Goal: Transaction & Acquisition: Book appointment/travel/reservation

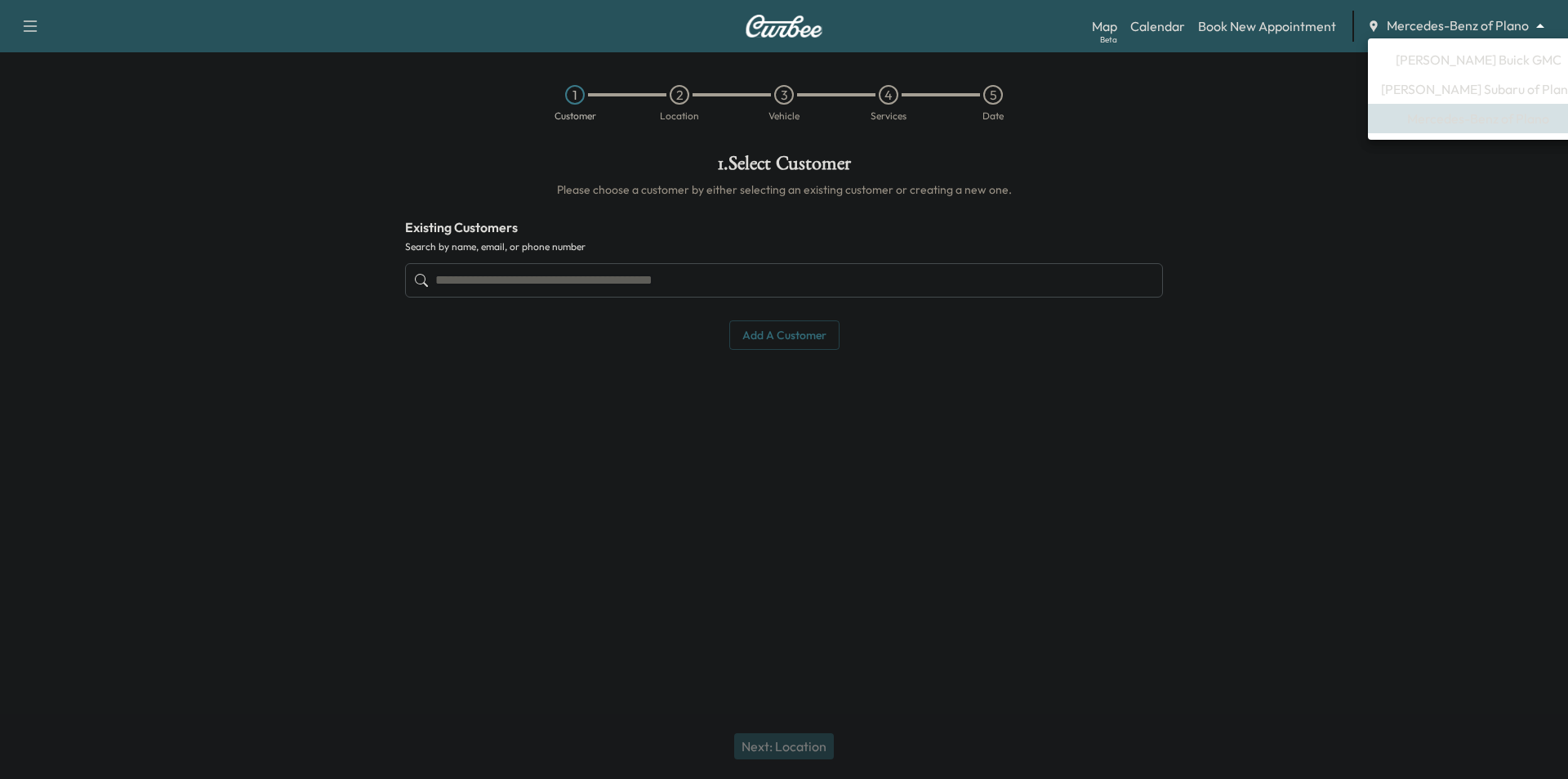
click at [1421, 24] on body "Support Log Out Map Beta Calendar Book New Appointment Mercedes-Benz of Plano *…" at bounding box center [784, 389] width 1568 height 779
click at [1458, 64] on span "[PERSON_NAME] Buick GMC" at bounding box center [1478, 59] width 166 height 19
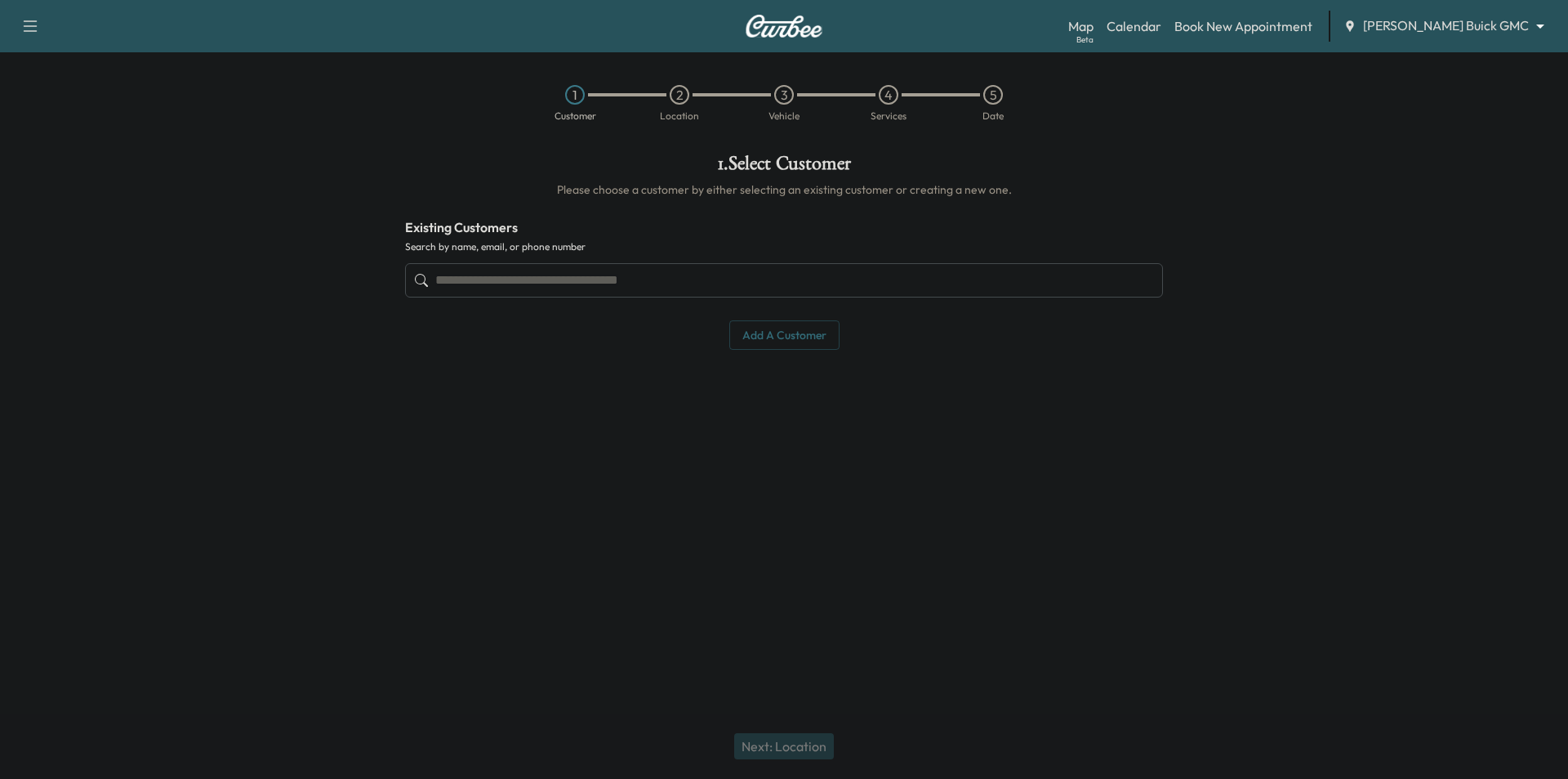
click at [619, 275] on input "text" at bounding box center [784, 280] width 758 height 34
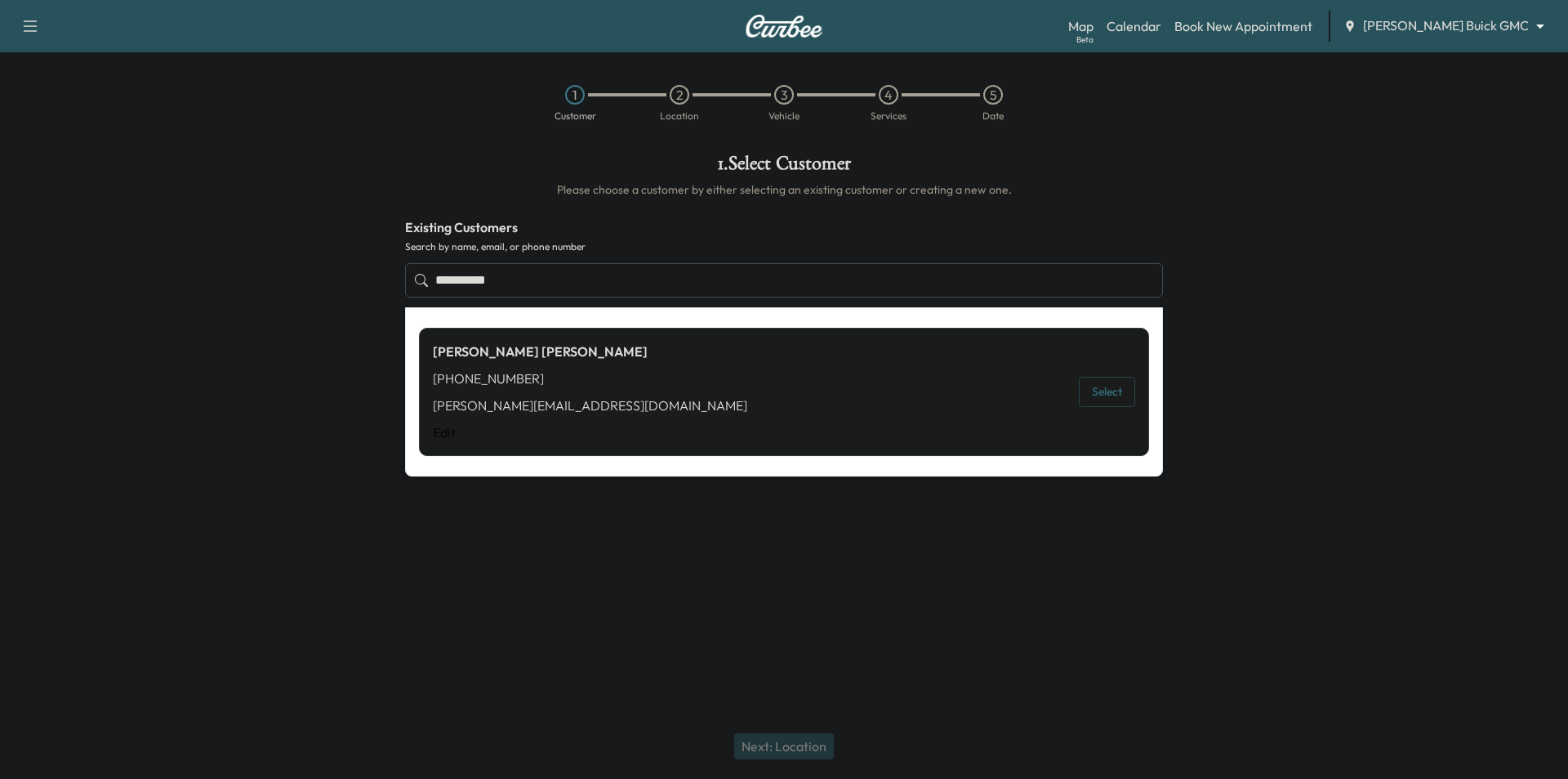
click at [1135, 393] on div "[PERSON_NAME] [PHONE_NUMBER] [PERSON_NAME][EMAIL_ADDRESS][DOMAIN_NAME] Edit Sel…" at bounding box center [784, 392] width 730 height 129
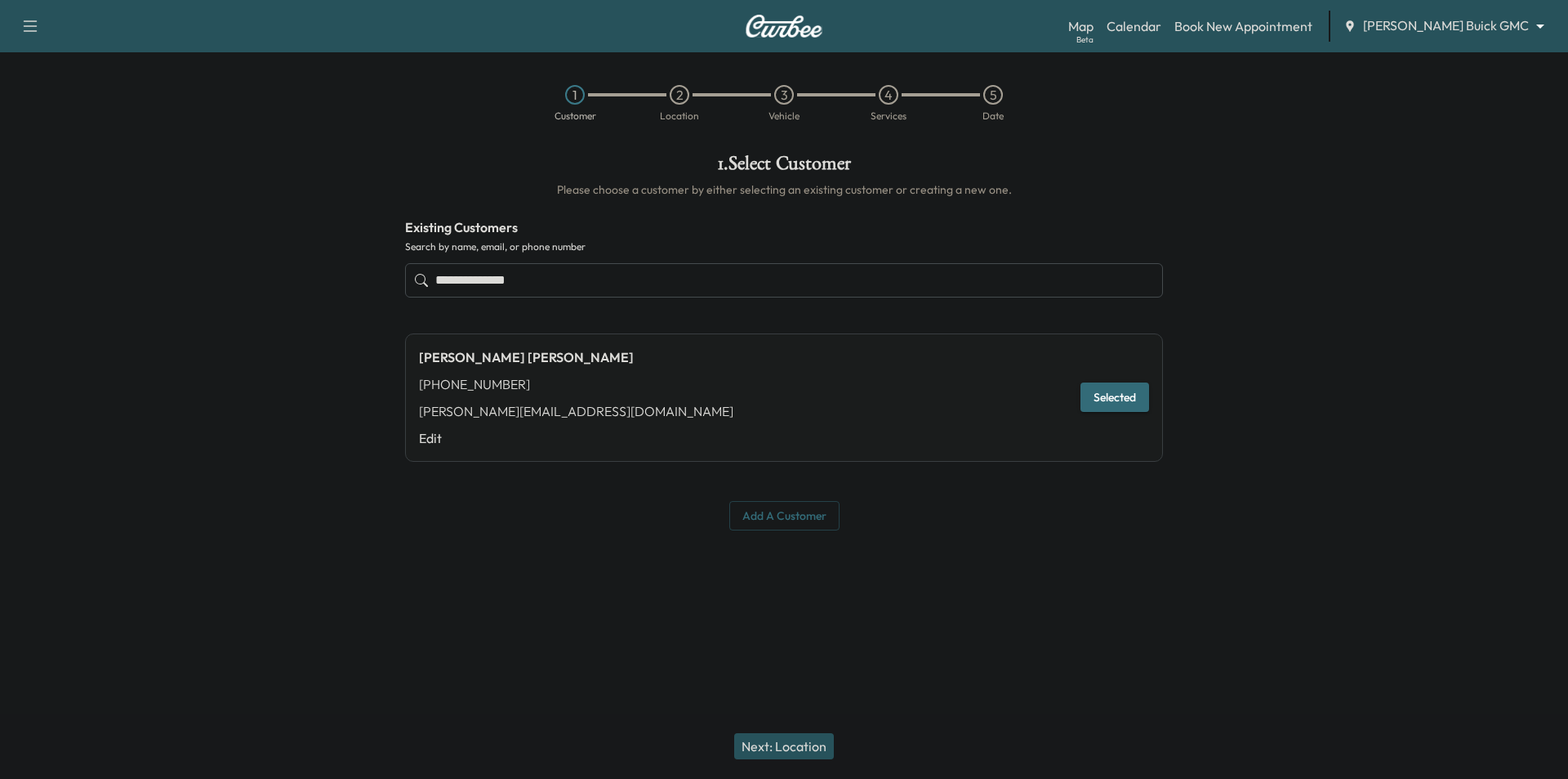
type input "**********"
click at [1127, 397] on button "Selected" at bounding box center [1115, 397] width 68 height 30
click at [758, 746] on button "Next: Location" at bounding box center [784, 746] width 99 height 26
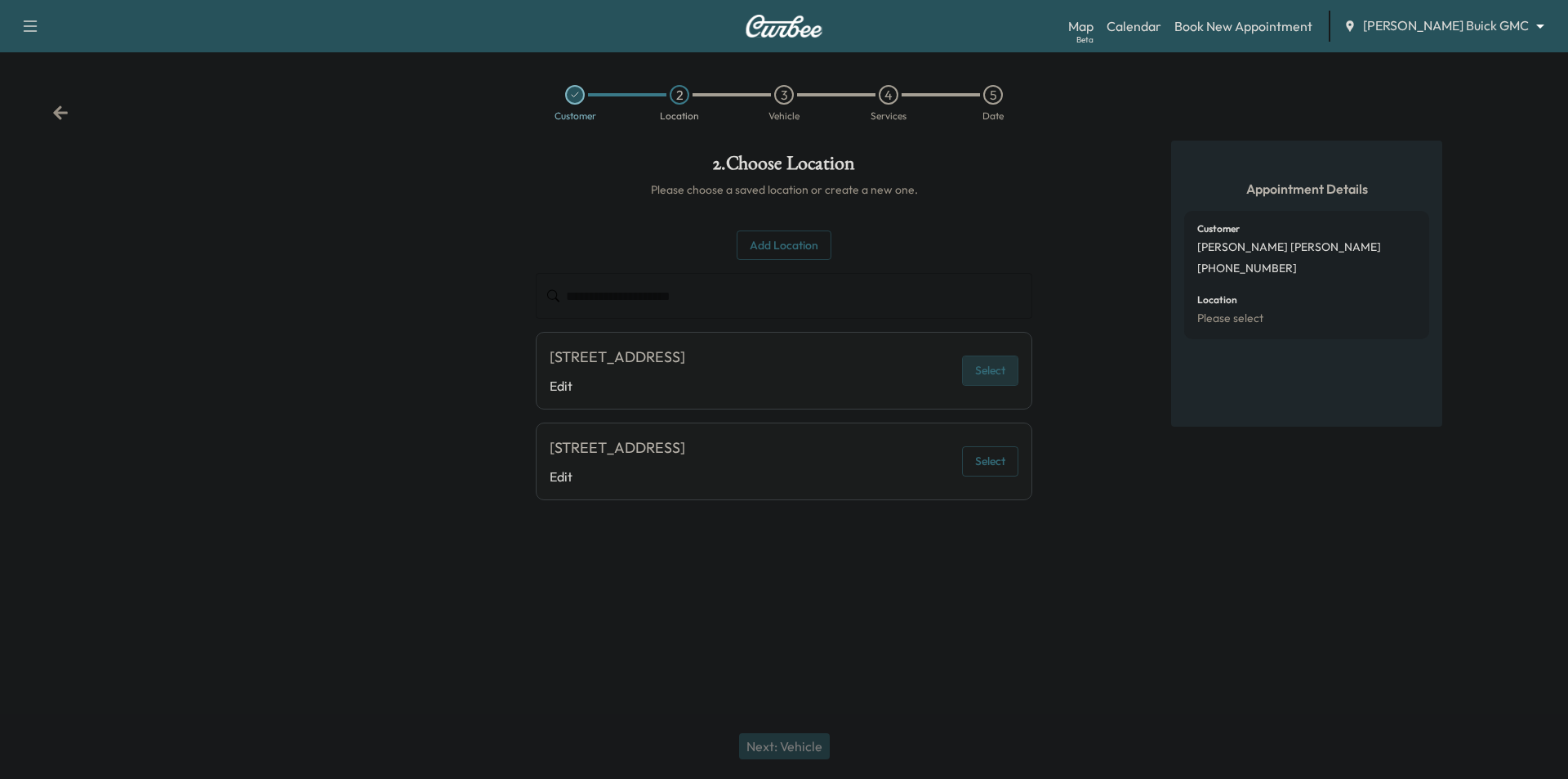
click at [997, 370] on button "Select" at bounding box center [990, 370] width 57 height 30
click at [799, 737] on button "Next: Vehicle" at bounding box center [784, 746] width 91 height 26
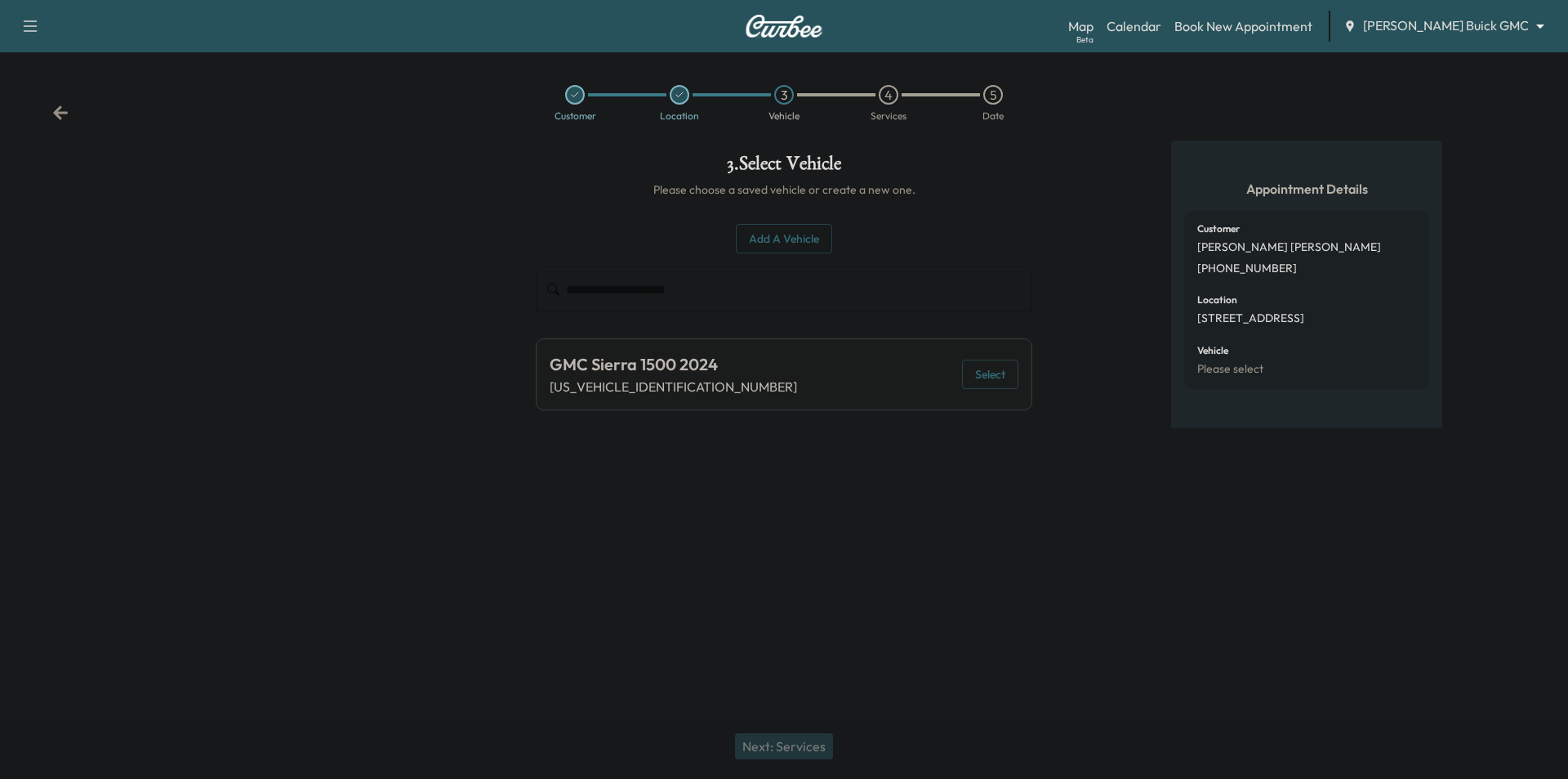
click at [986, 378] on button "Select" at bounding box center [990, 374] width 57 height 30
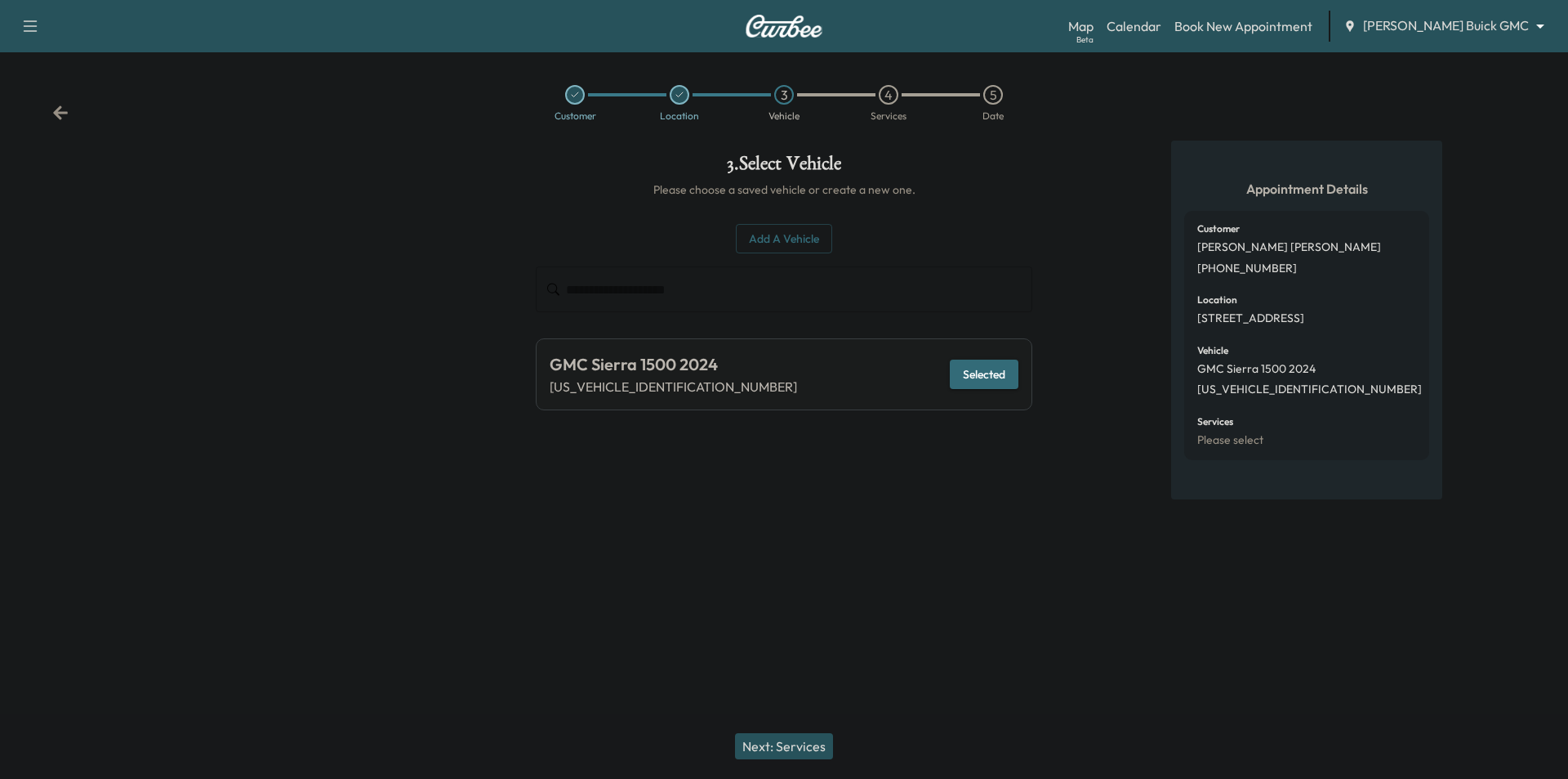
click at [799, 745] on button "Next: Services" at bounding box center [784, 746] width 98 height 26
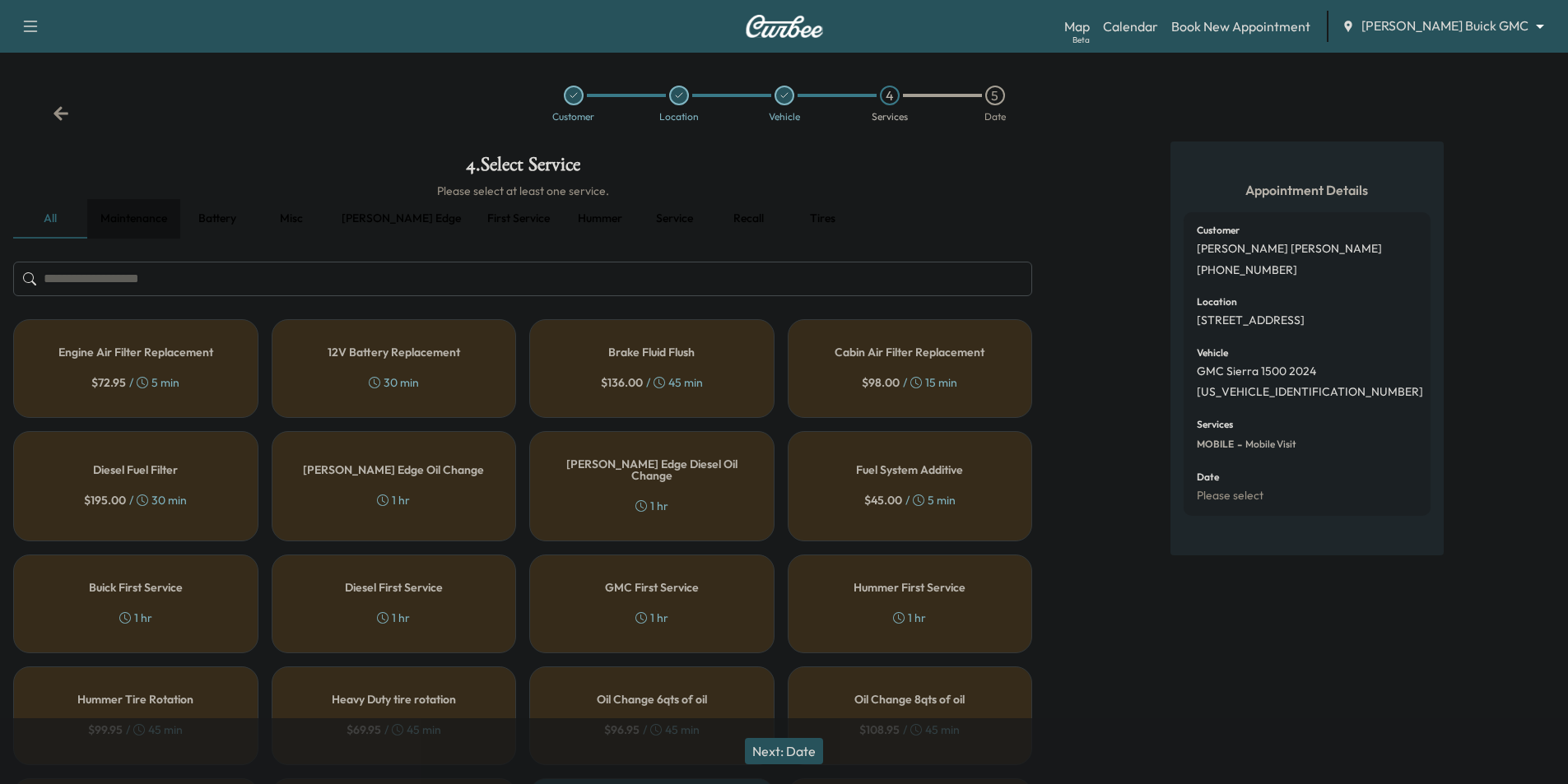
click at [155, 216] on button "Maintenance" at bounding box center [134, 219] width 93 height 39
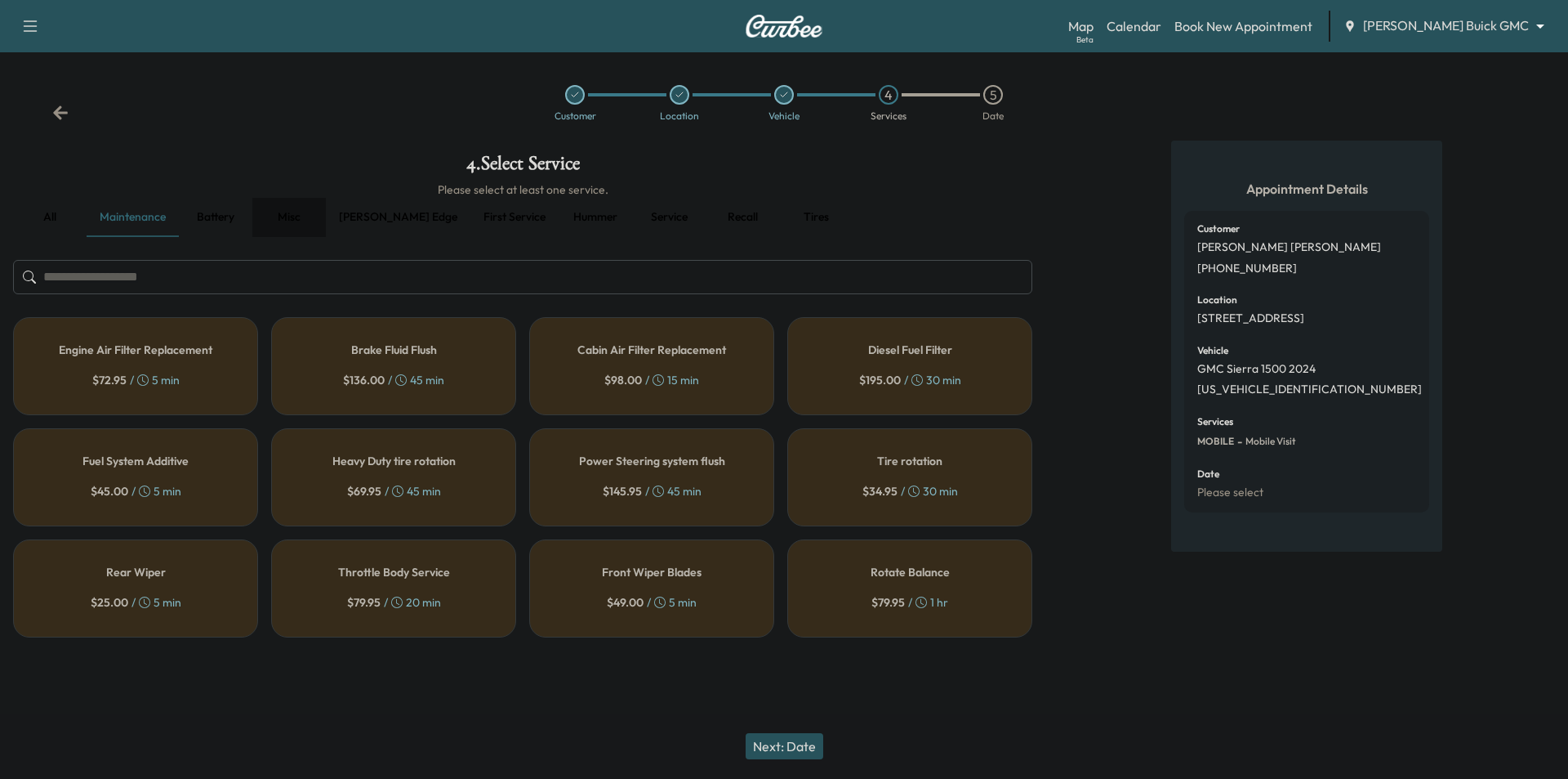
click at [292, 217] on button "Misc" at bounding box center [288, 217] width 73 height 39
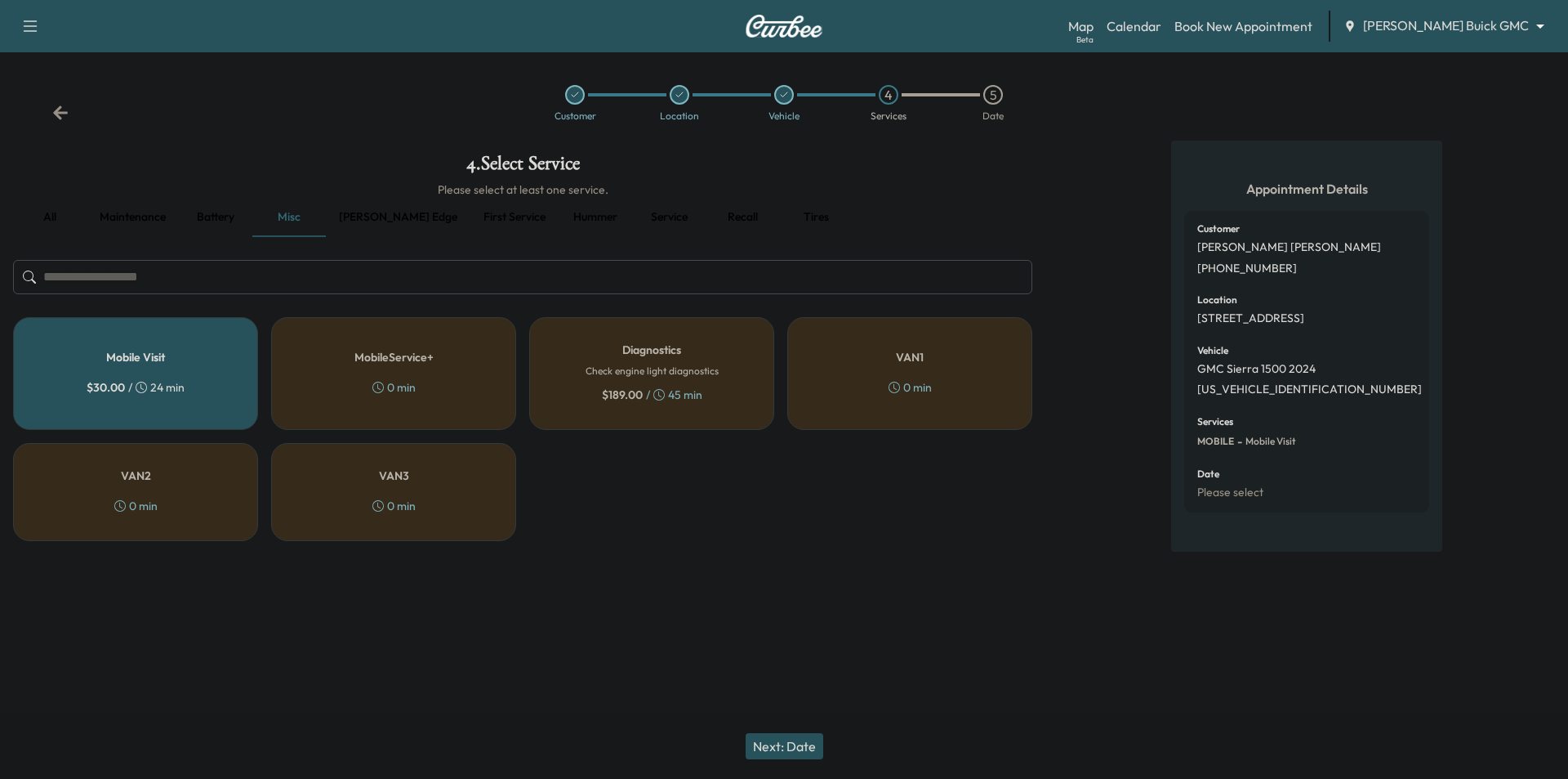
click at [772, 754] on button "Next: Date" at bounding box center [784, 746] width 78 height 26
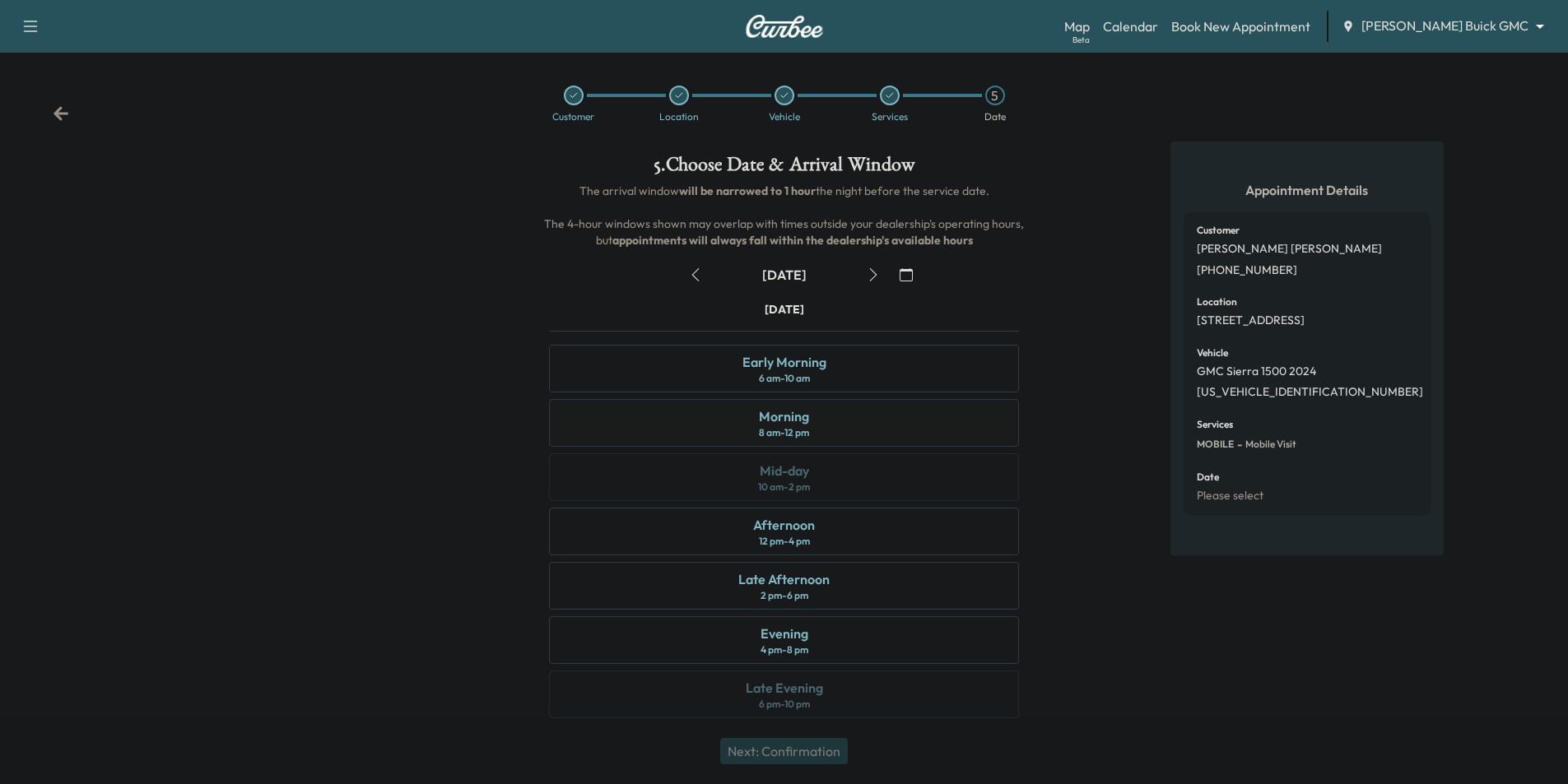
click at [951, 433] on div "Morning 8 am - 12 pm" at bounding box center [784, 423] width 470 height 48
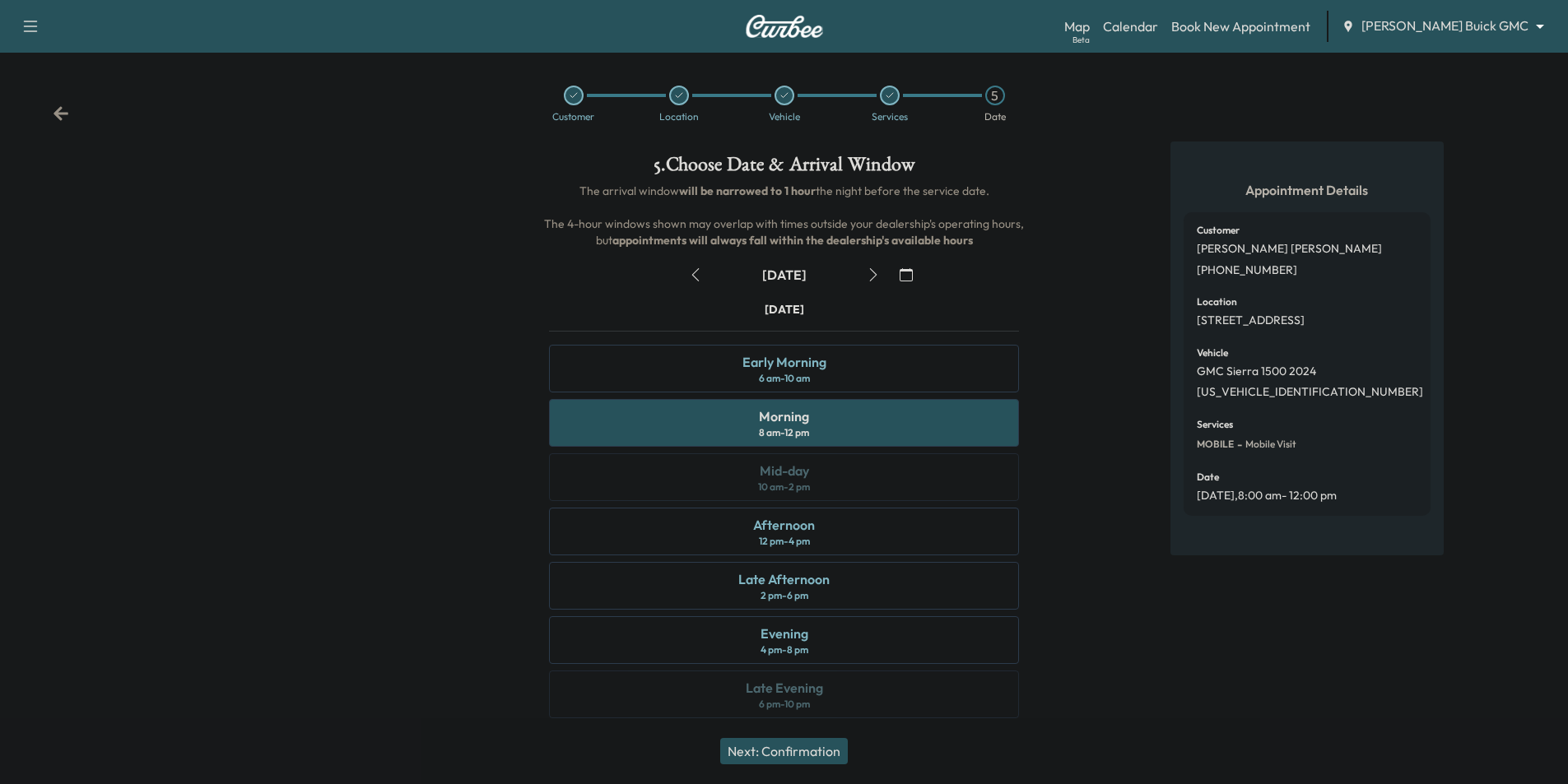
click at [68, 117] on icon at bounding box center [61, 113] width 17 height 17
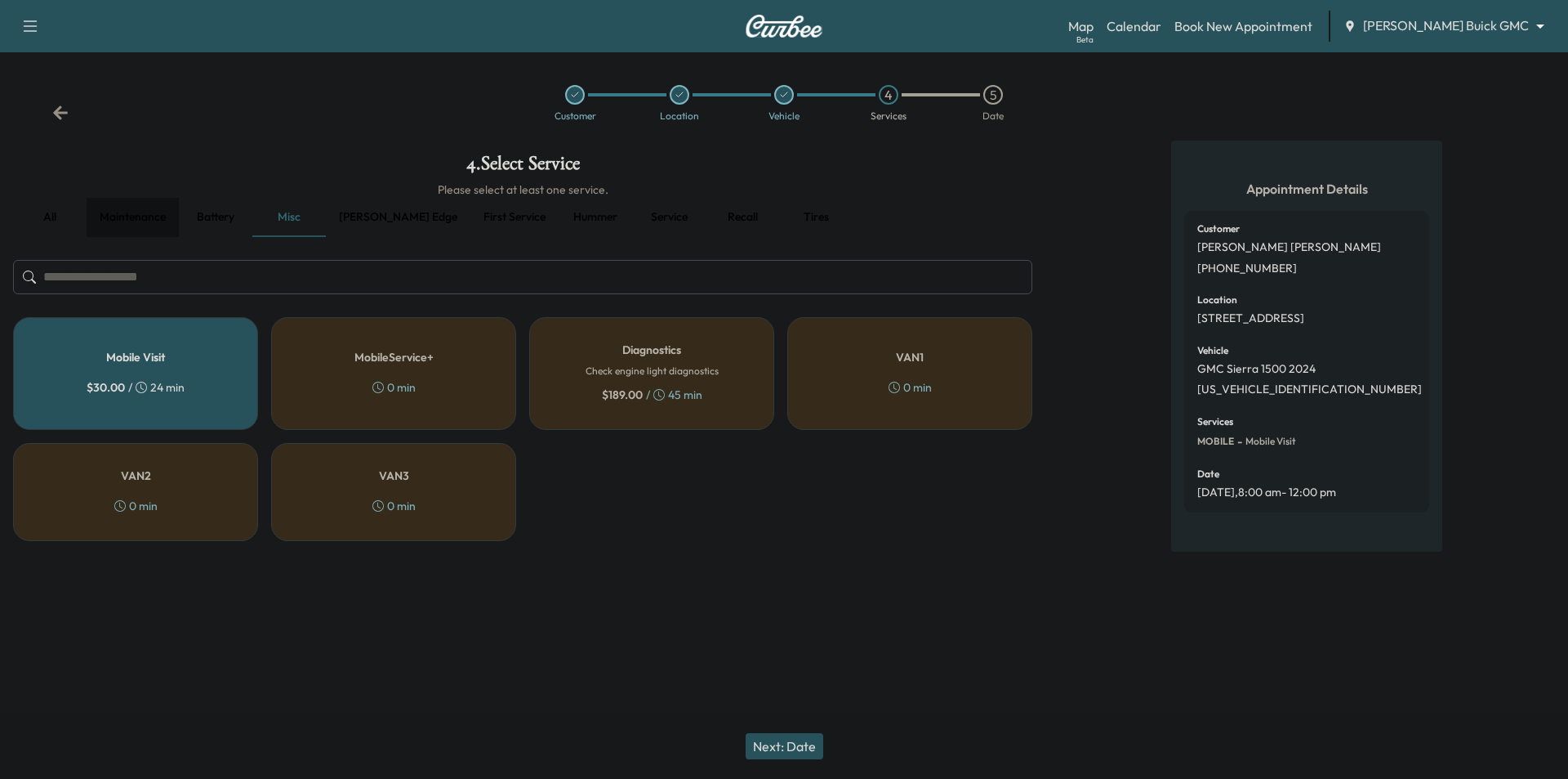
click at [122, 214] on button "Maintenance" at bounding box center [133, 217] width 93 height 39
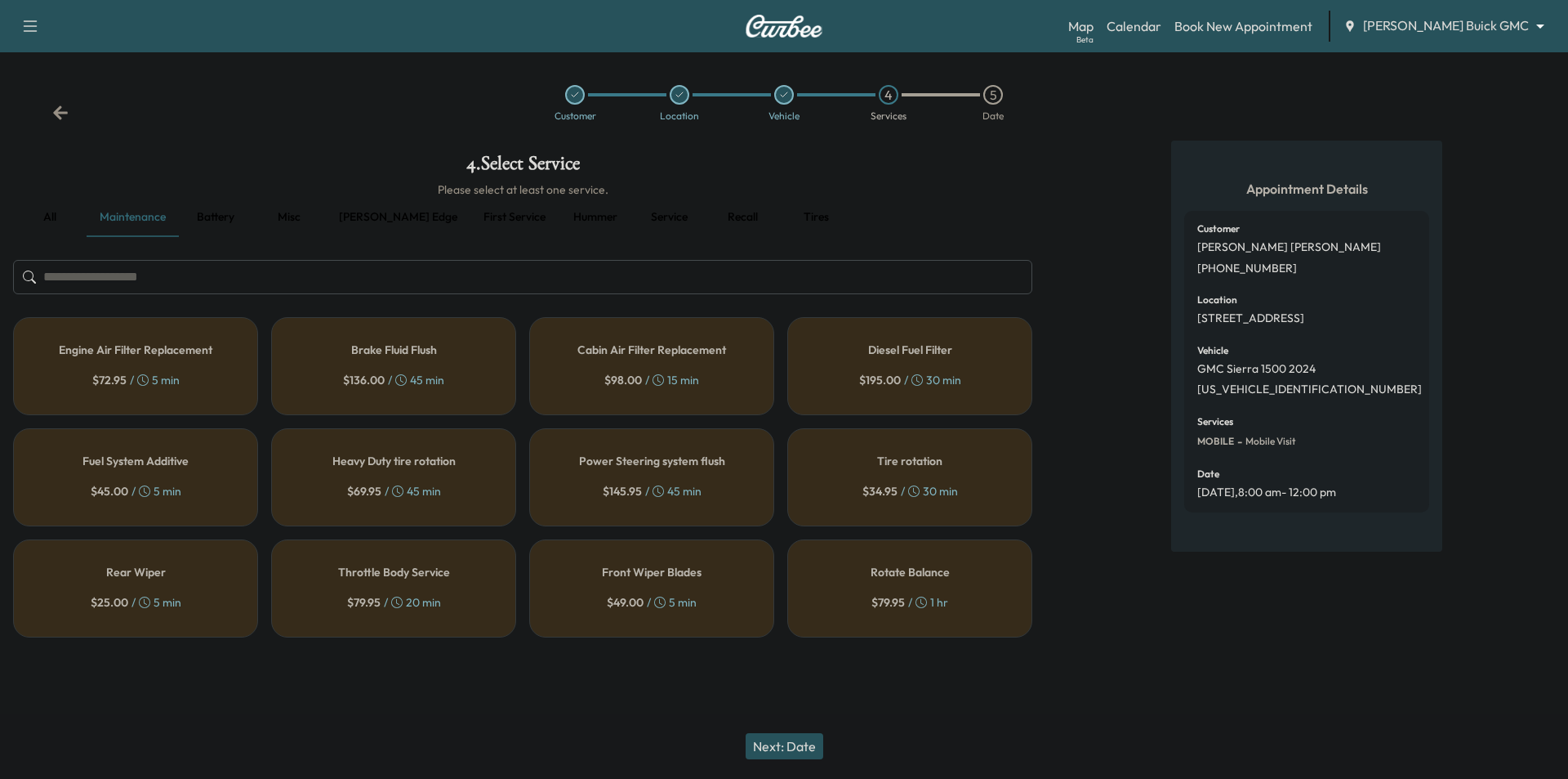
click at [202, 275] on input "text" at bounding box center [522, 277] width 1019 height 34
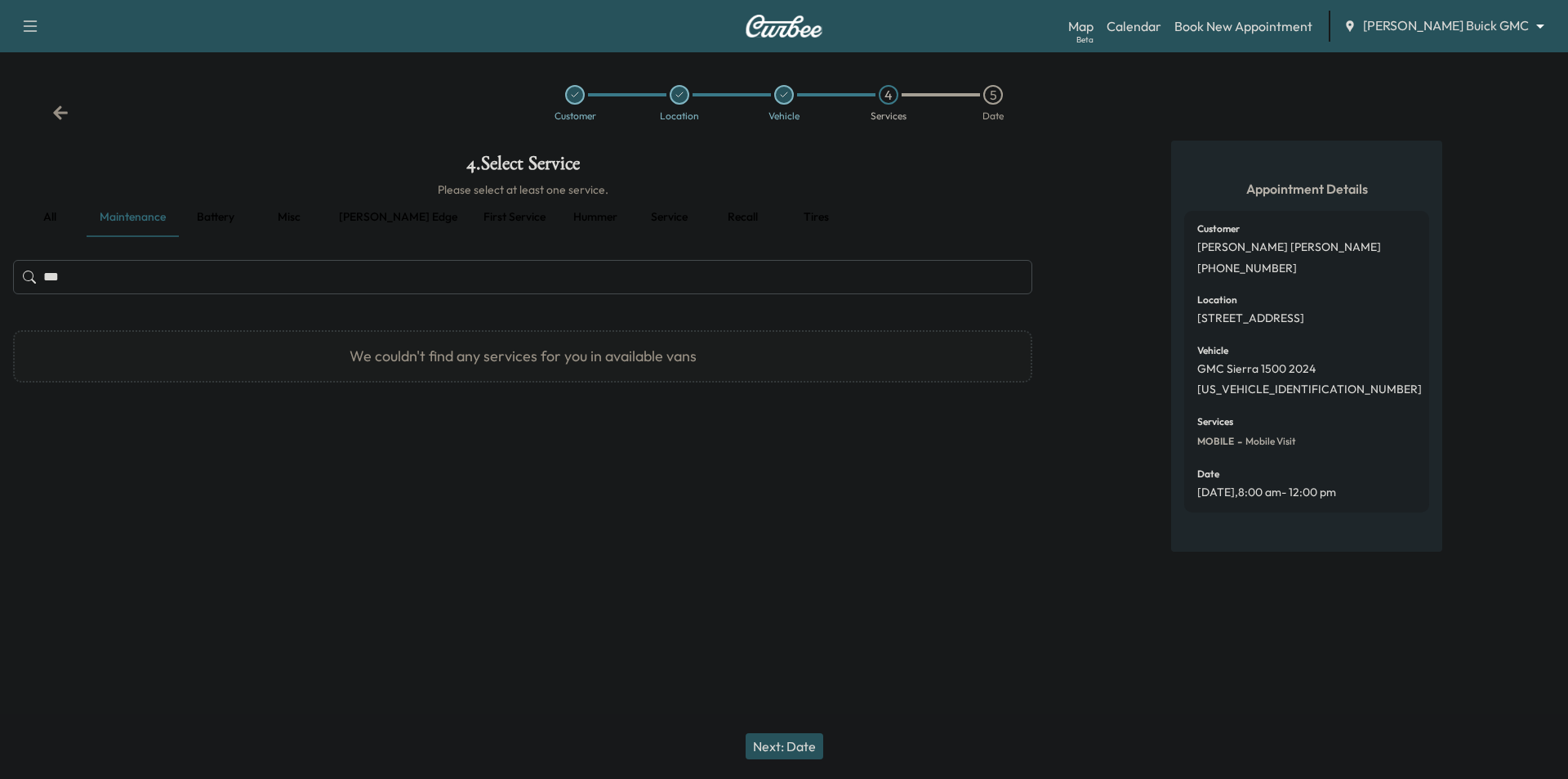
type input "***"
click at [278, 216] on button "Misc" at bounding box center [288, 217] width 73 height 39
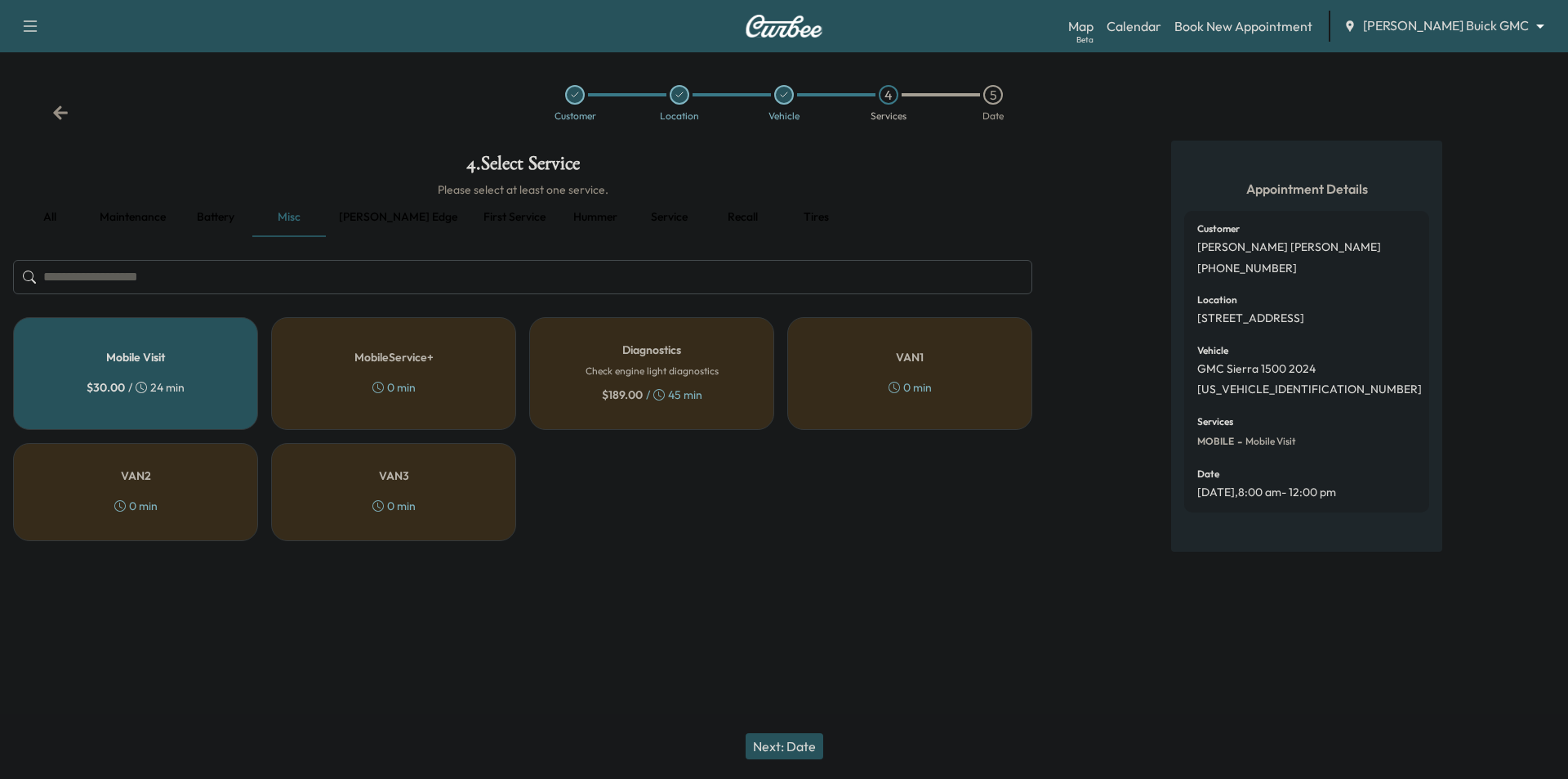
click at [46, 210] on button "all" at bounding box center [49, 217] width 73 height 39
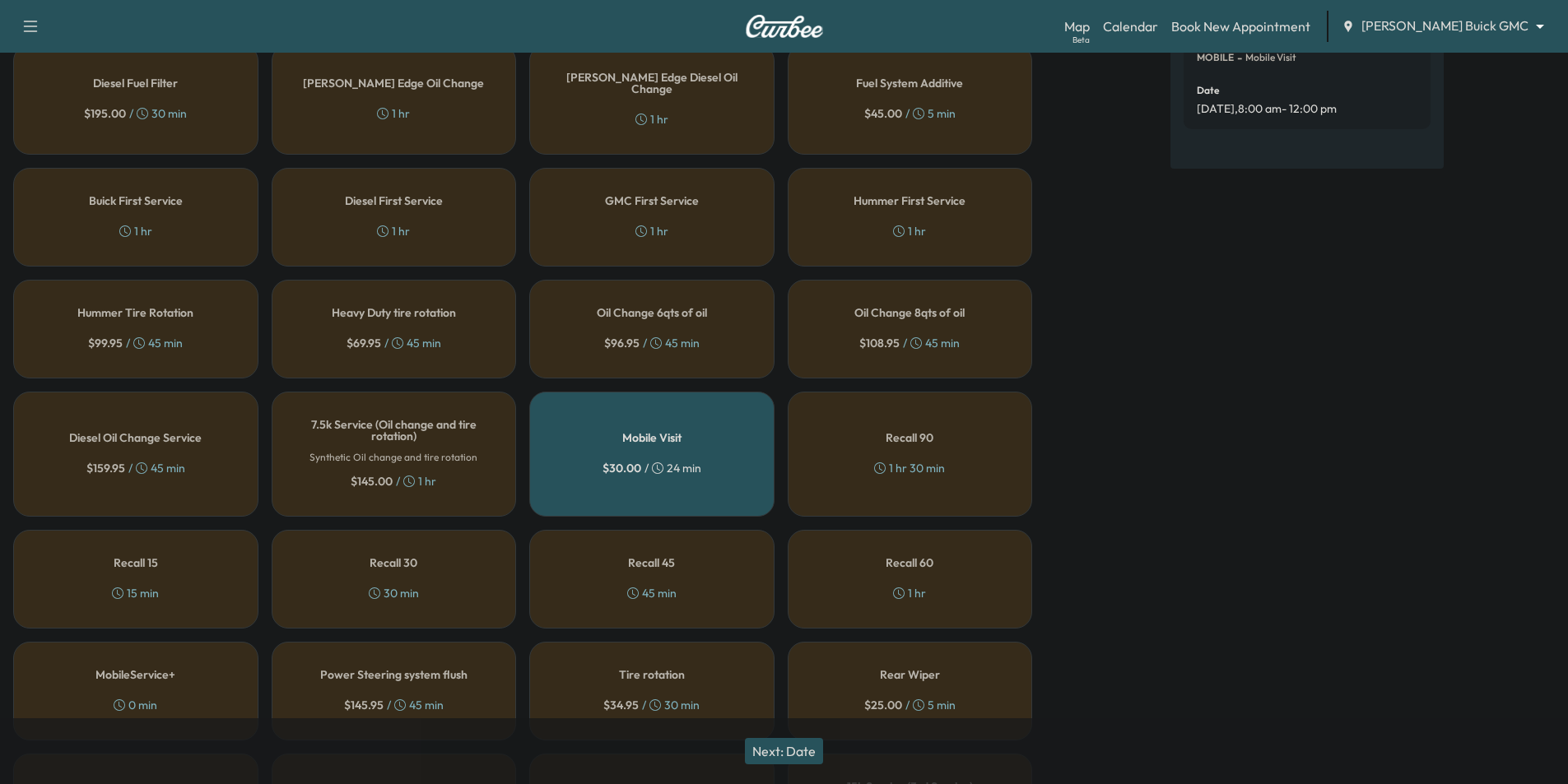
scroll to position [279, 0]
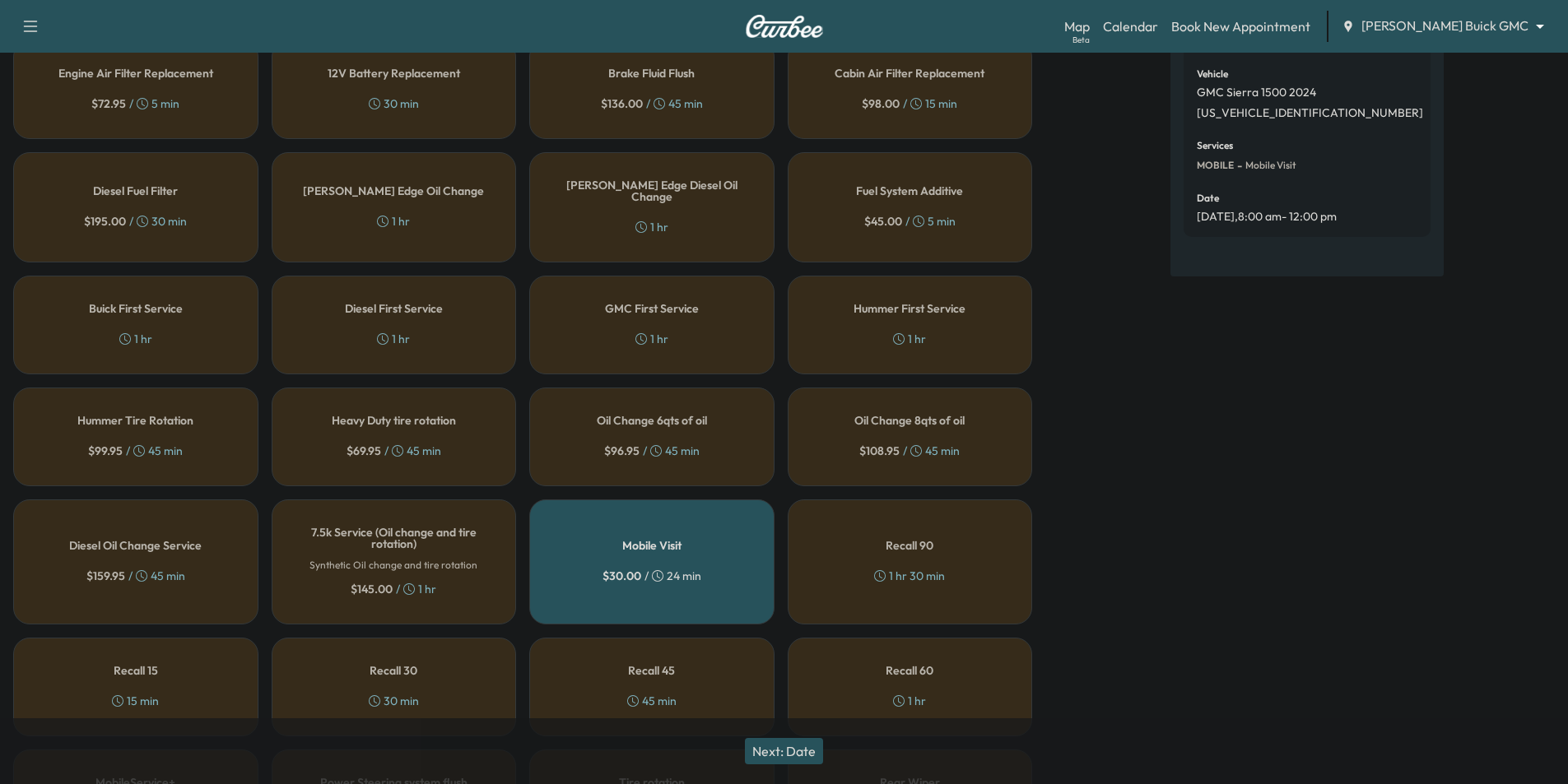
click at [988, 435] on div "Oil Change 8qts of oil $ 108.95 / 45 min" at bounding box center [910, 437] width 245 height 99
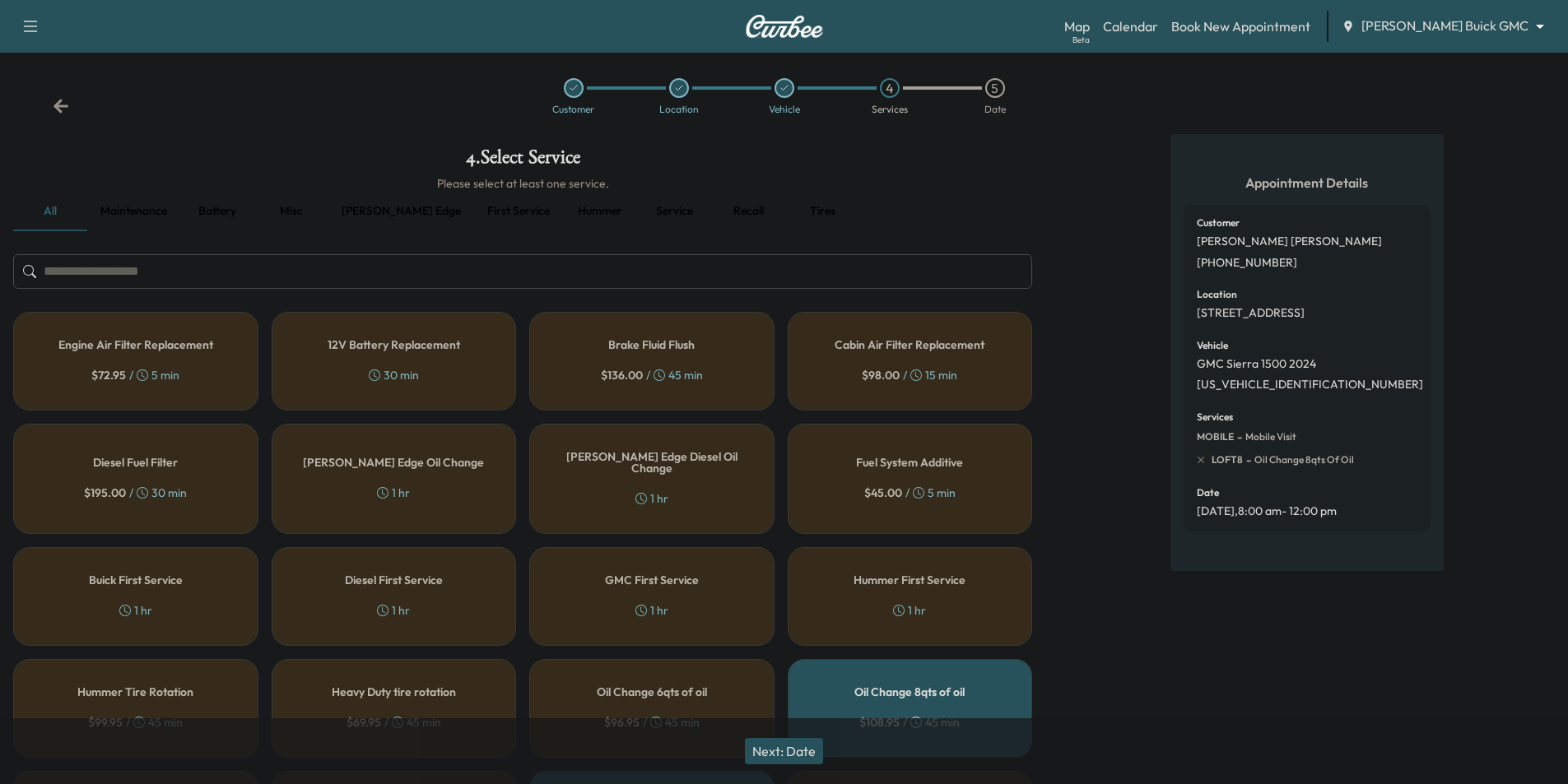
scroll to position [0, 0]
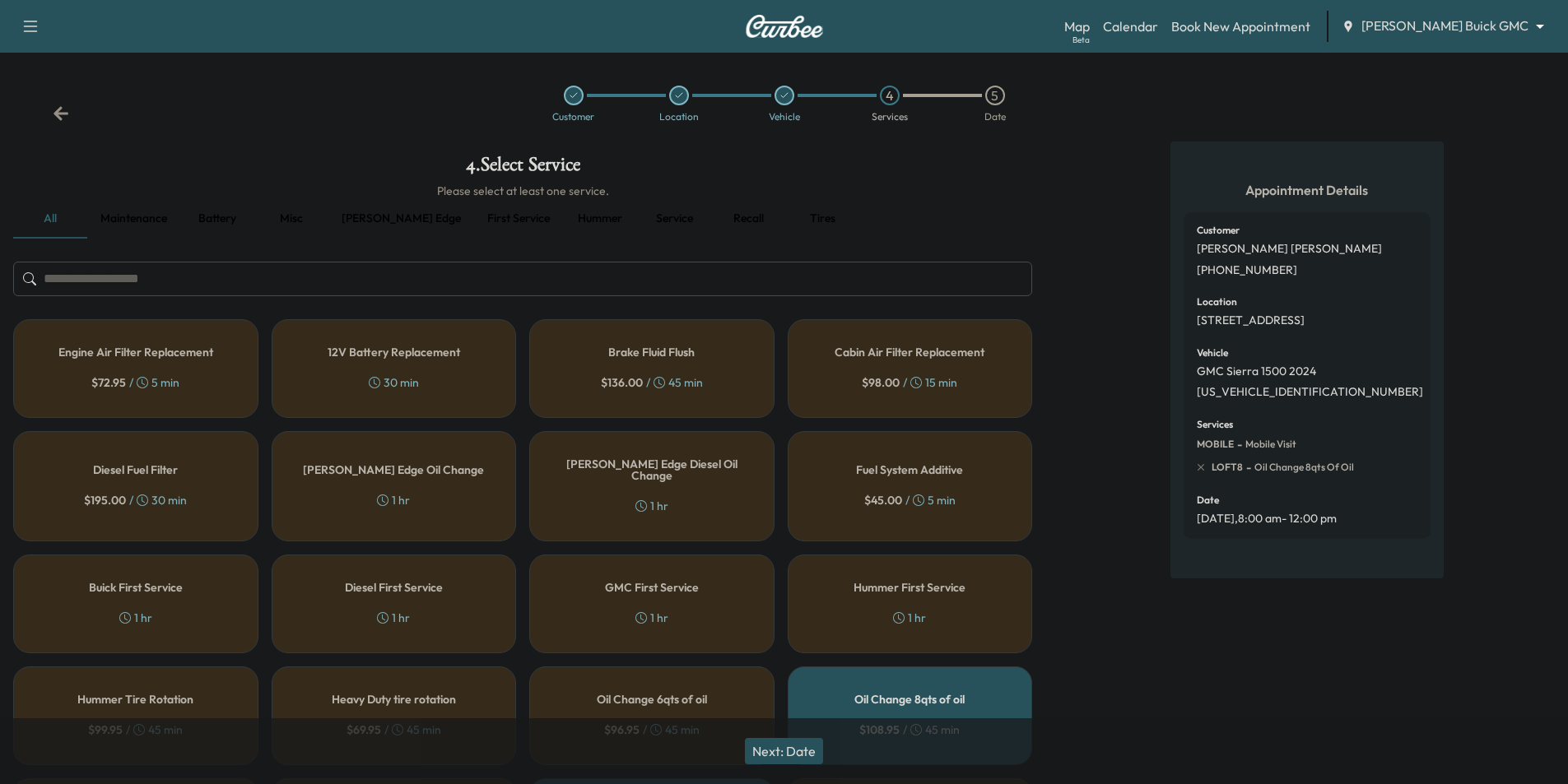
click at [377, 216] on button "[PERSON_NAME] edge" at bounding box center [401, 219] width 145 height 39
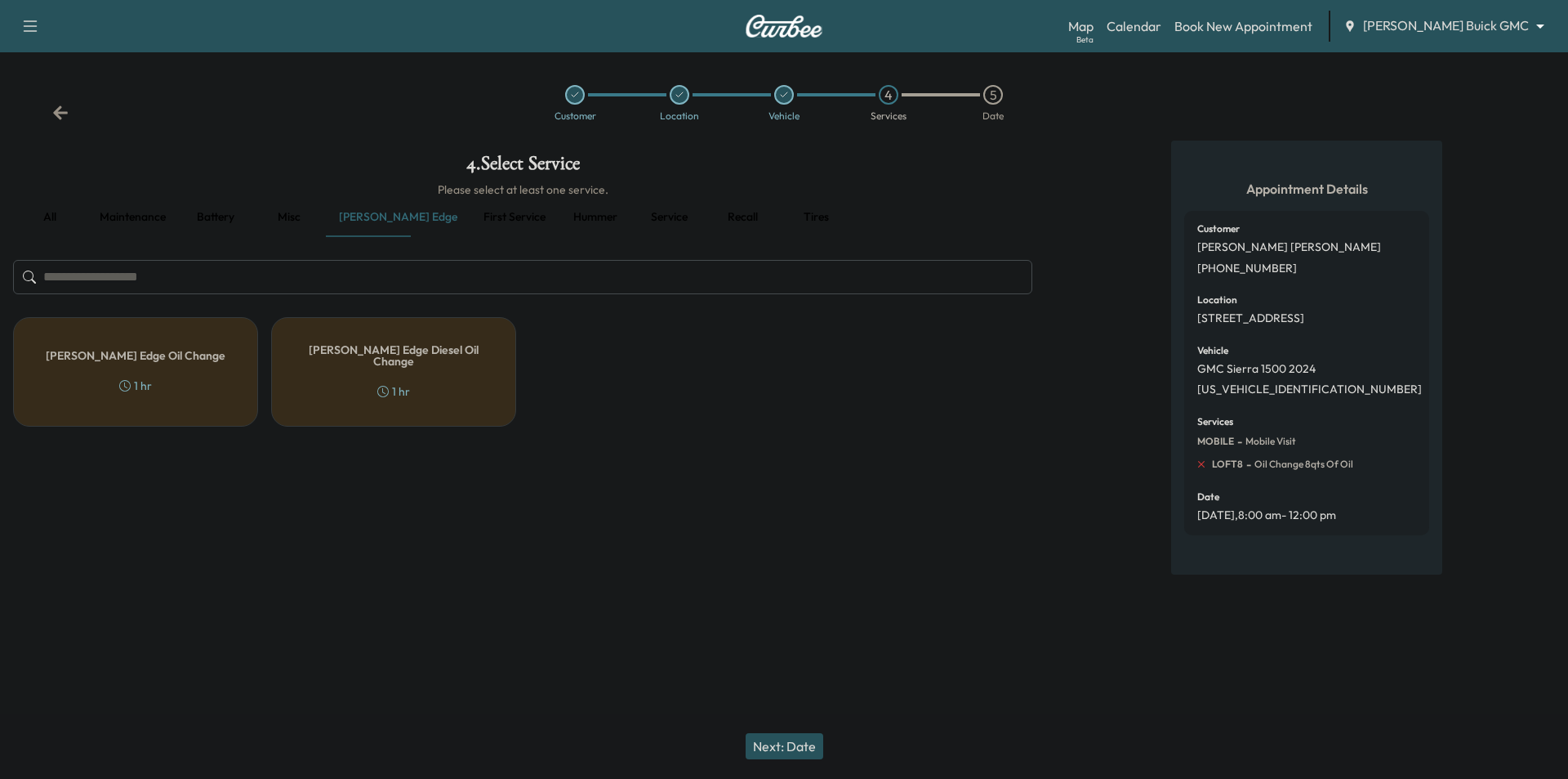
click at [1204, 467] on icon at bounding box center [1202, 464] width 7 height 7
click at [191, 376] on div "[PERSON_NAME] Edge Oil Change 1 hr" at bounding box center [134, 371] width 245 height 109
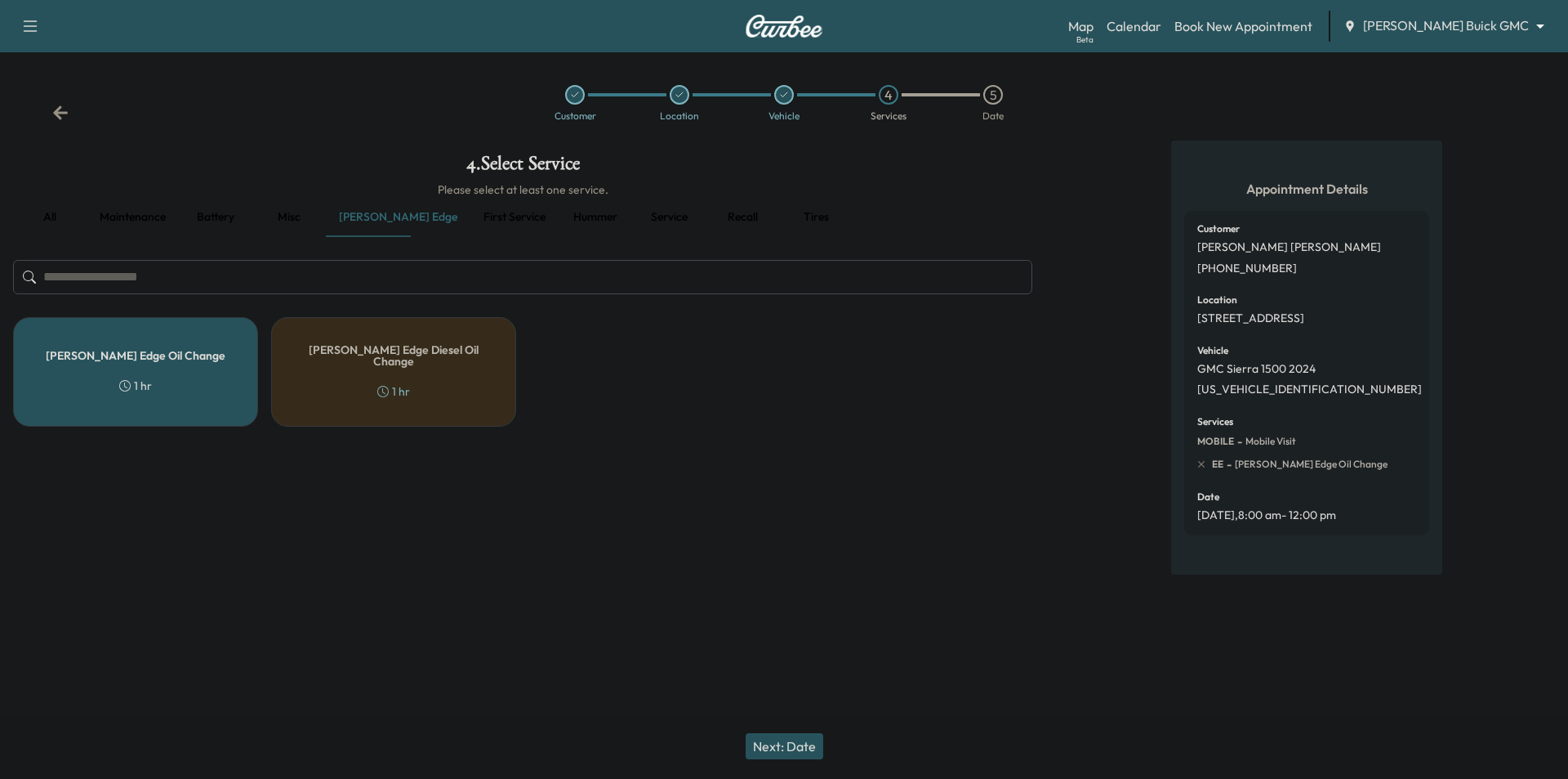
click at [807, 736] on button "Next: Date" at bounding box center [784, 746] width 78 height 26
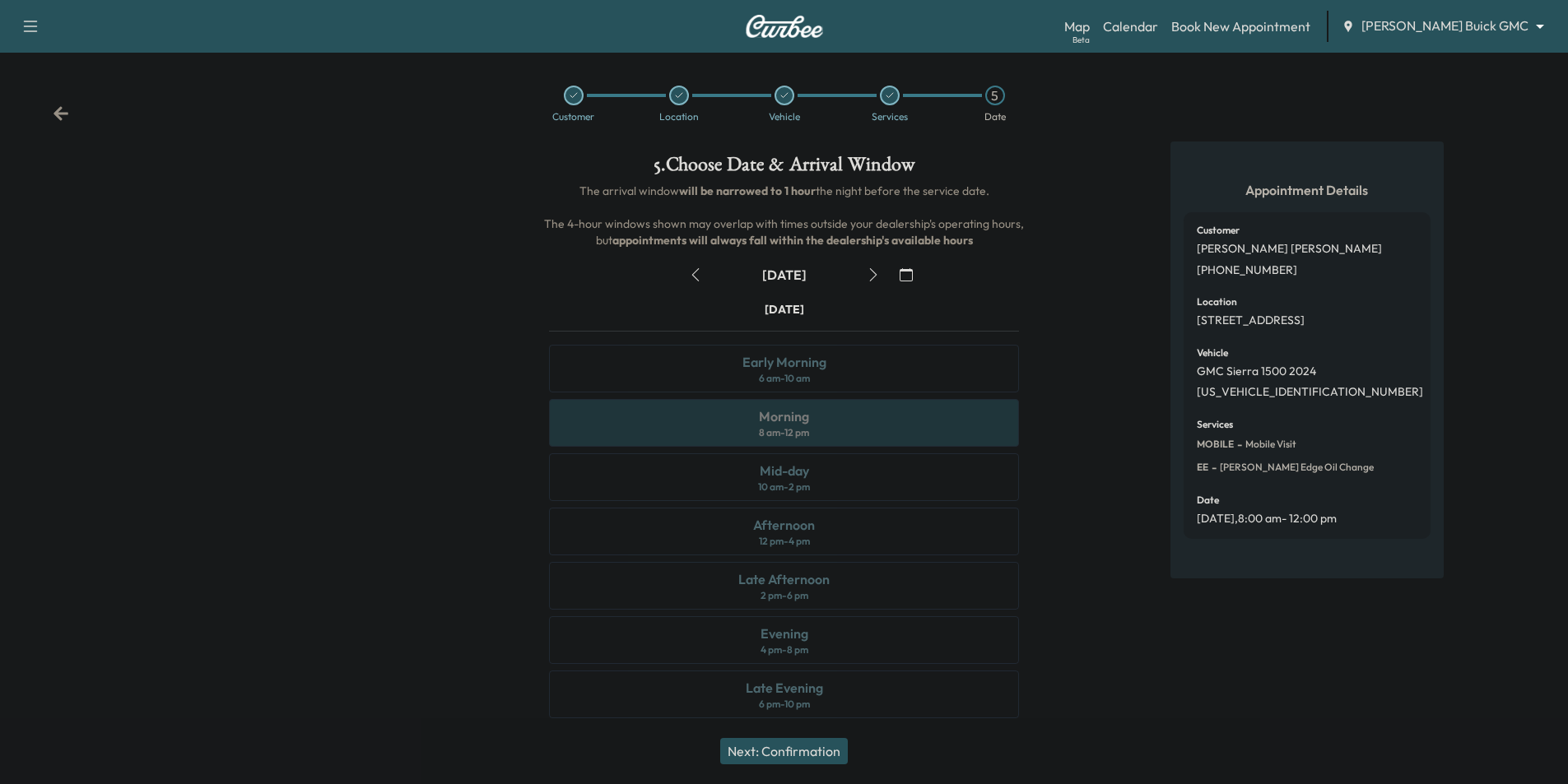
click at [876, 279] on icon "button" at bounding box center [873, 274] width 13 height 13
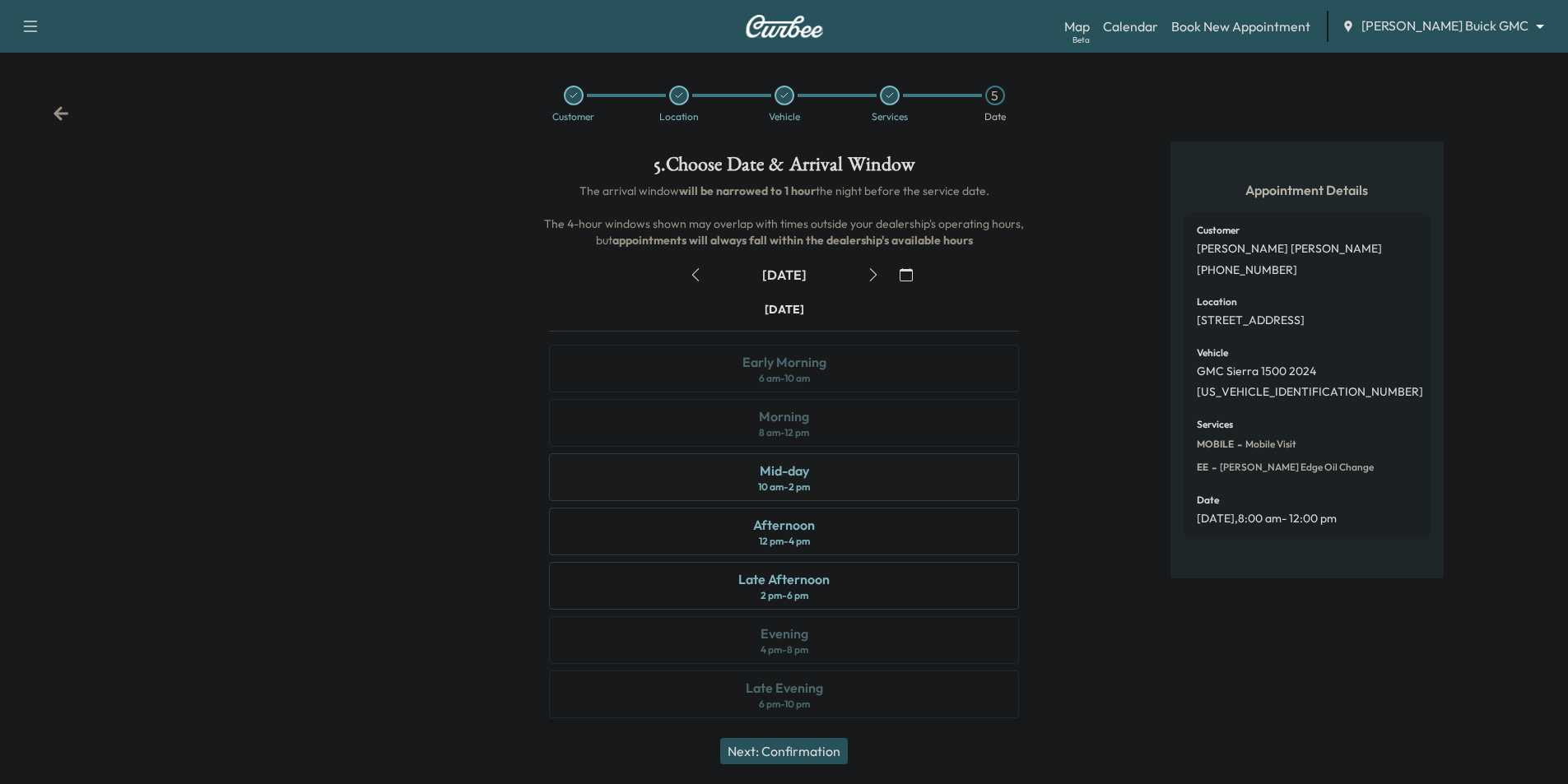
click at [878, 476] on div "Mid-day 10 am - 2 pm" at bounding box center [784, 477] width 470 height 48
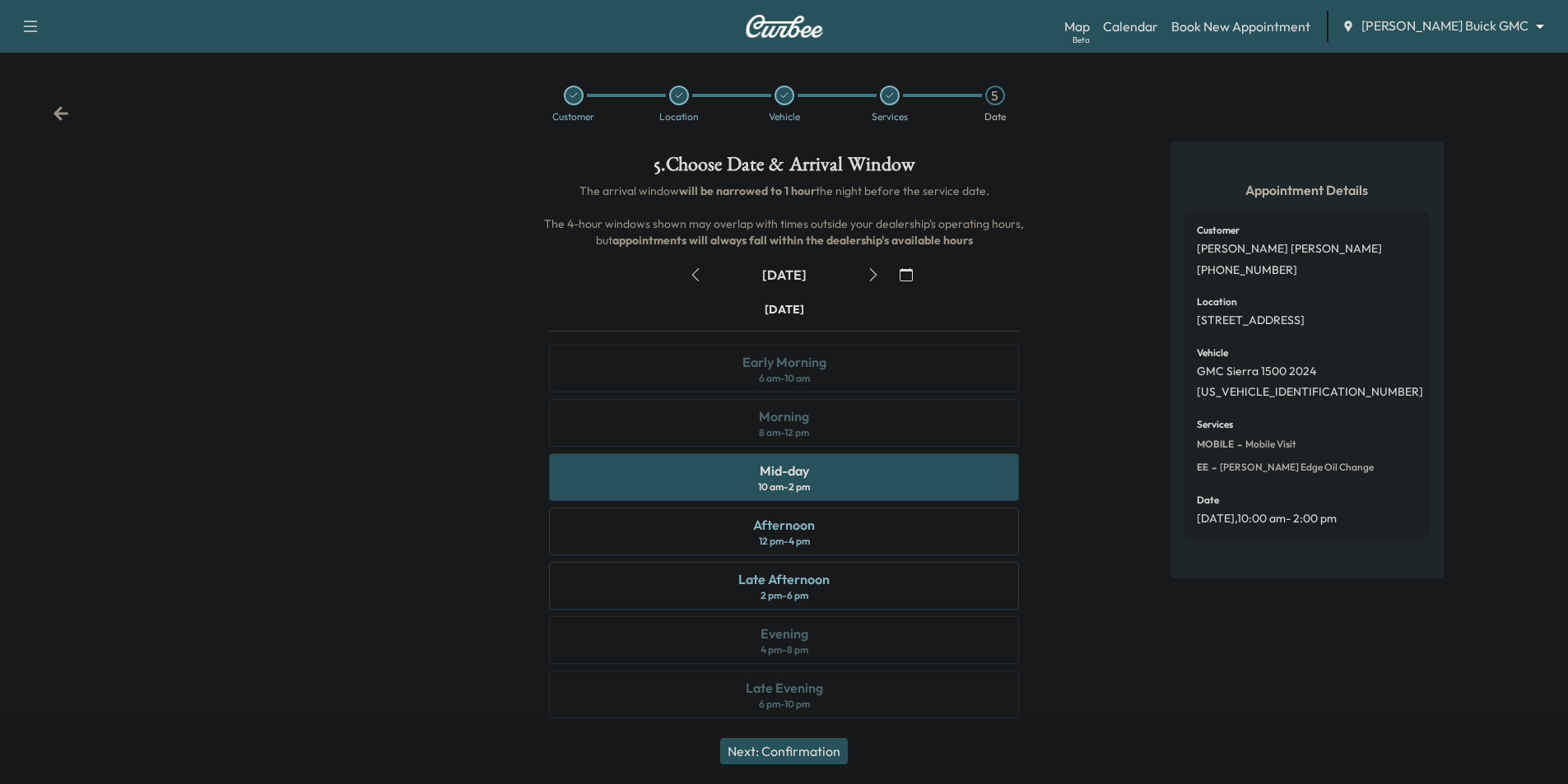
click at [828, 750] on button "Next: Confirmation" at bounding box center [784, 751] width 128 height 26
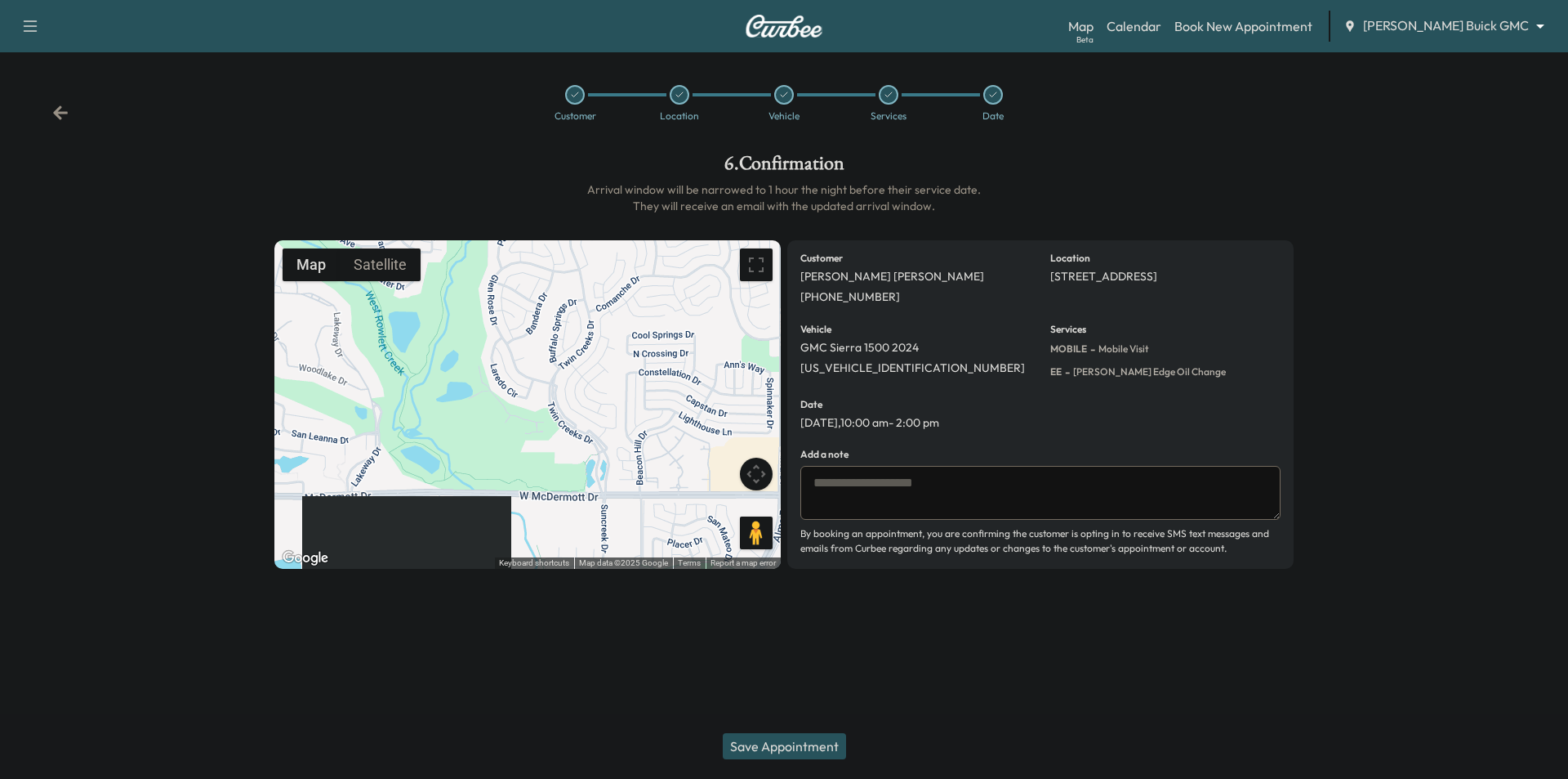
click at [53, 111] on icon at bounding box center [60, 112] width 17 height 17
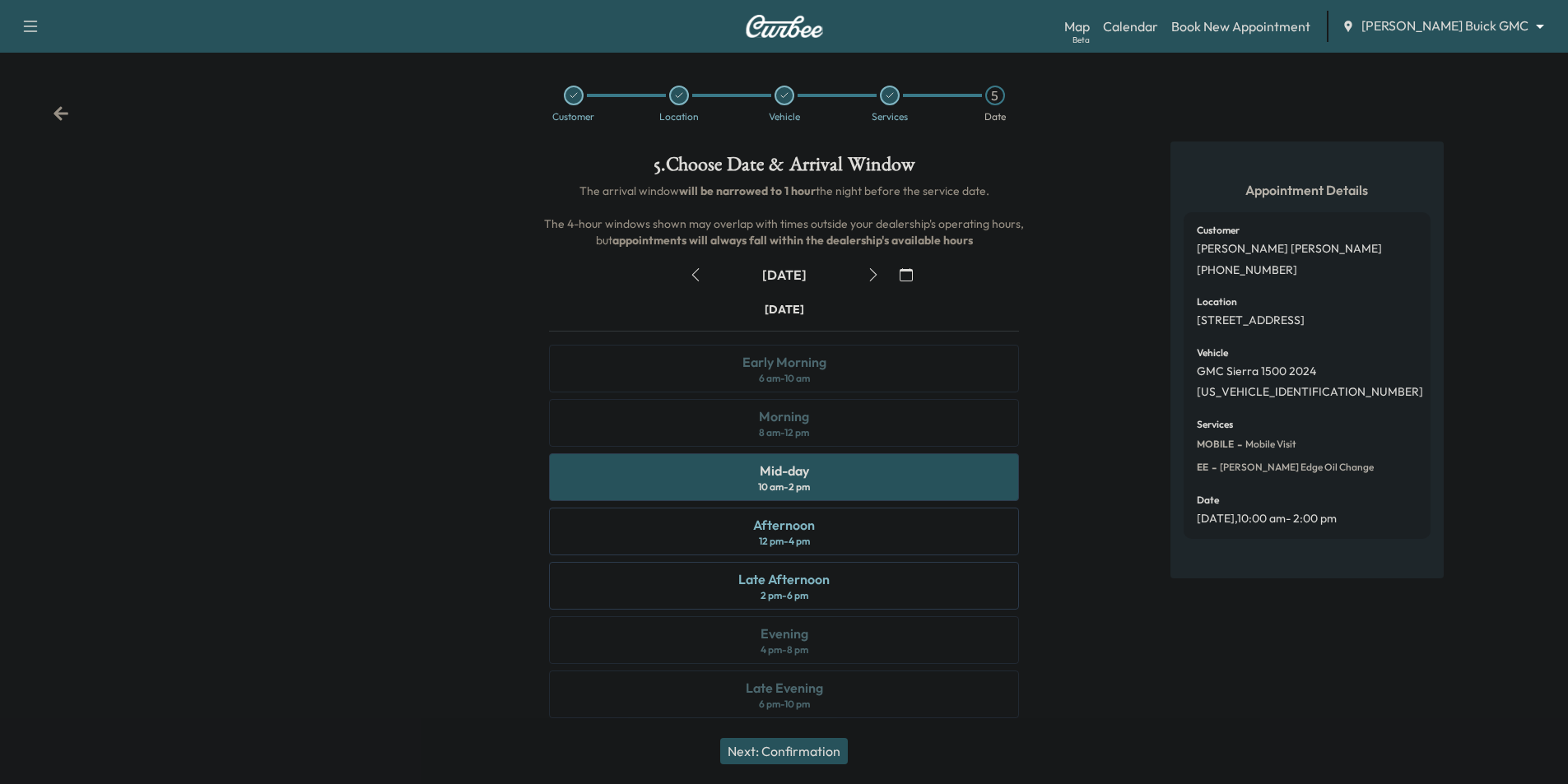
click at [872, 276] on icon "button" at bounding box center [873, 274] width 13 height 13
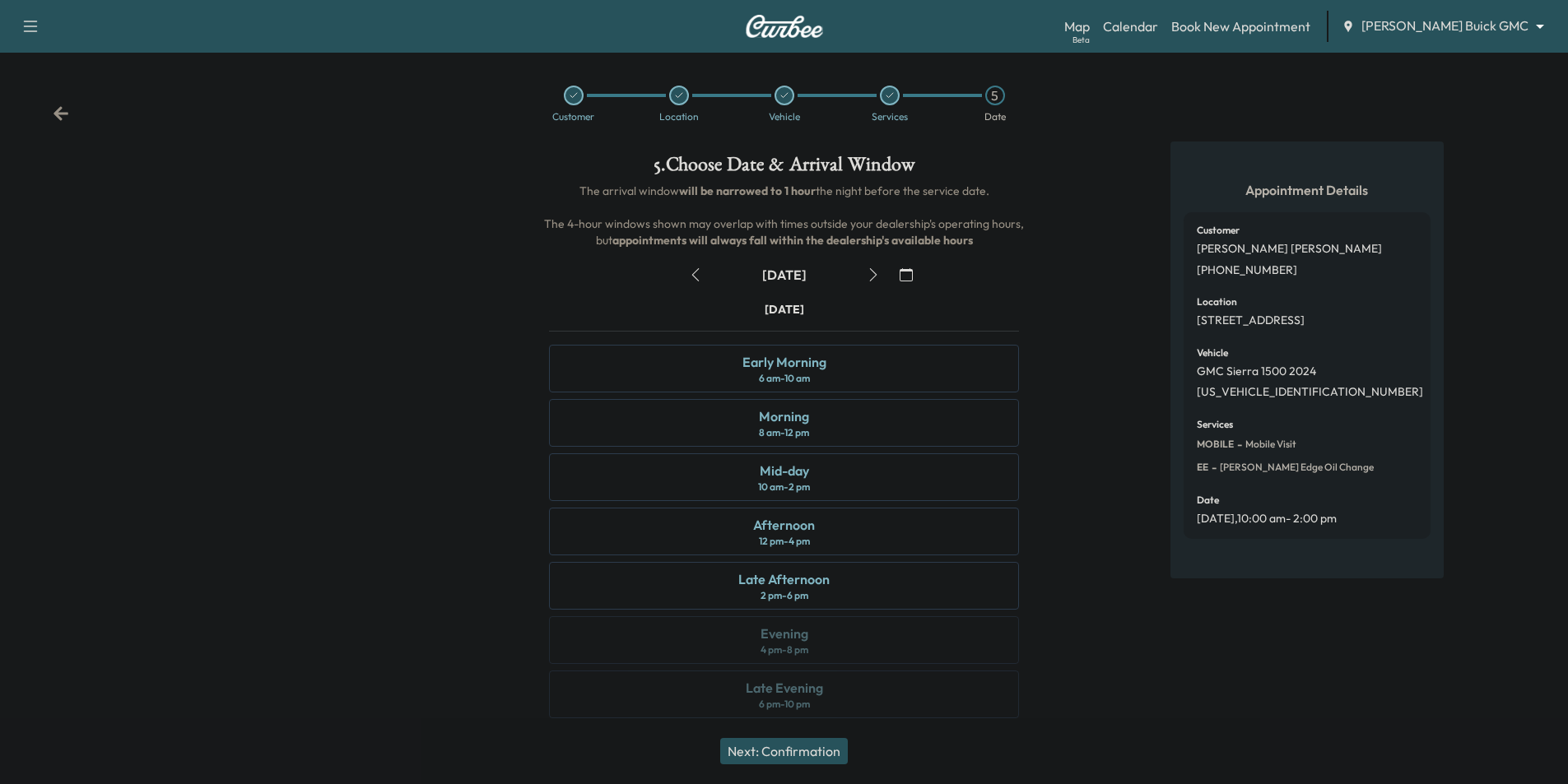
click at [692, 277] on icon "button" at bounding box center [695, 274] width 13 height 13
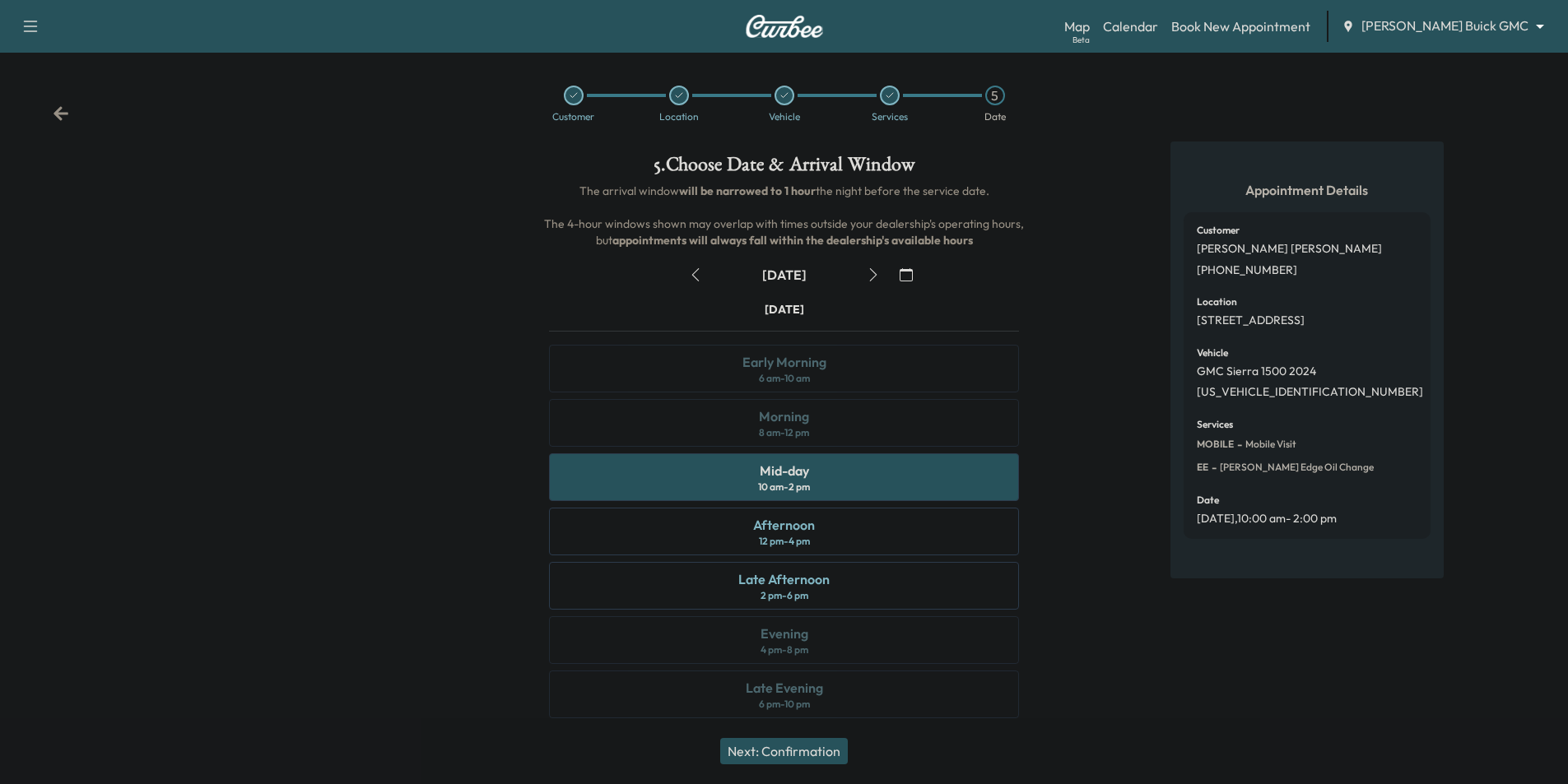
click at [815, 754] on button "Next: Confirmation" at bounding box center [784, 751] width 128 height 26
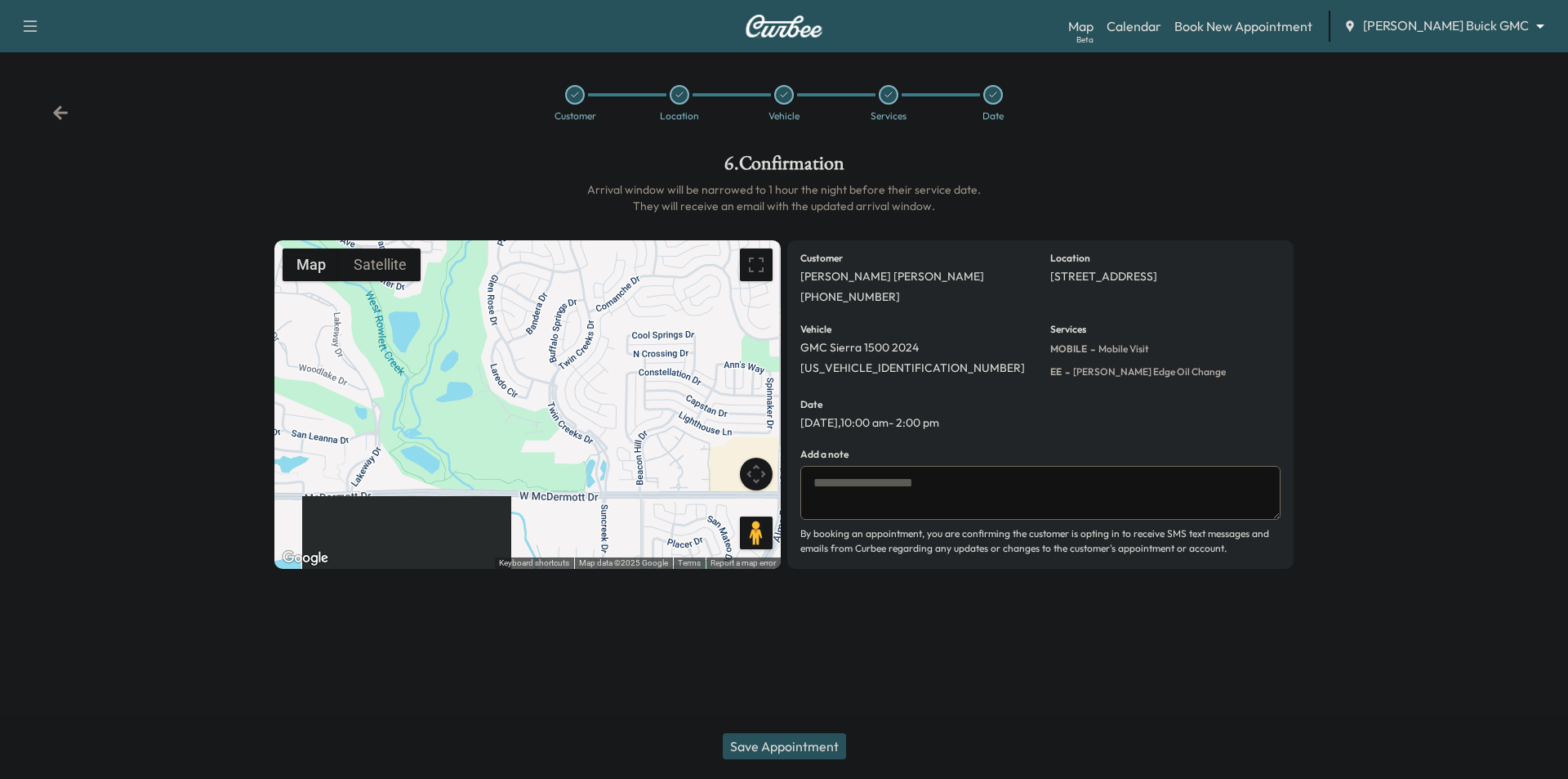
click at [838, 742] on button "Save Appointment" at bounding box center [784, 746] width 124 height 26
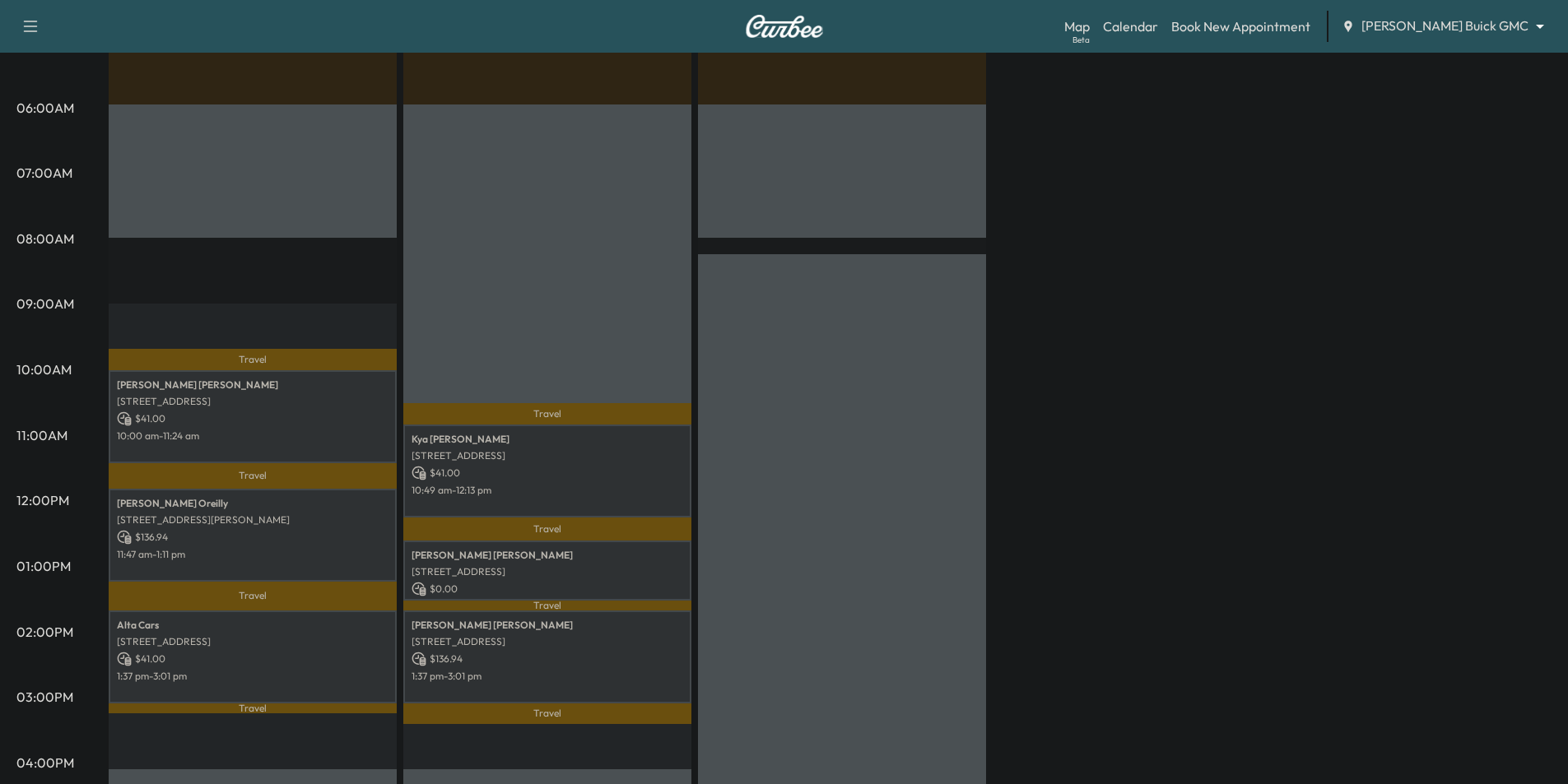
scroll to position [246, 0]
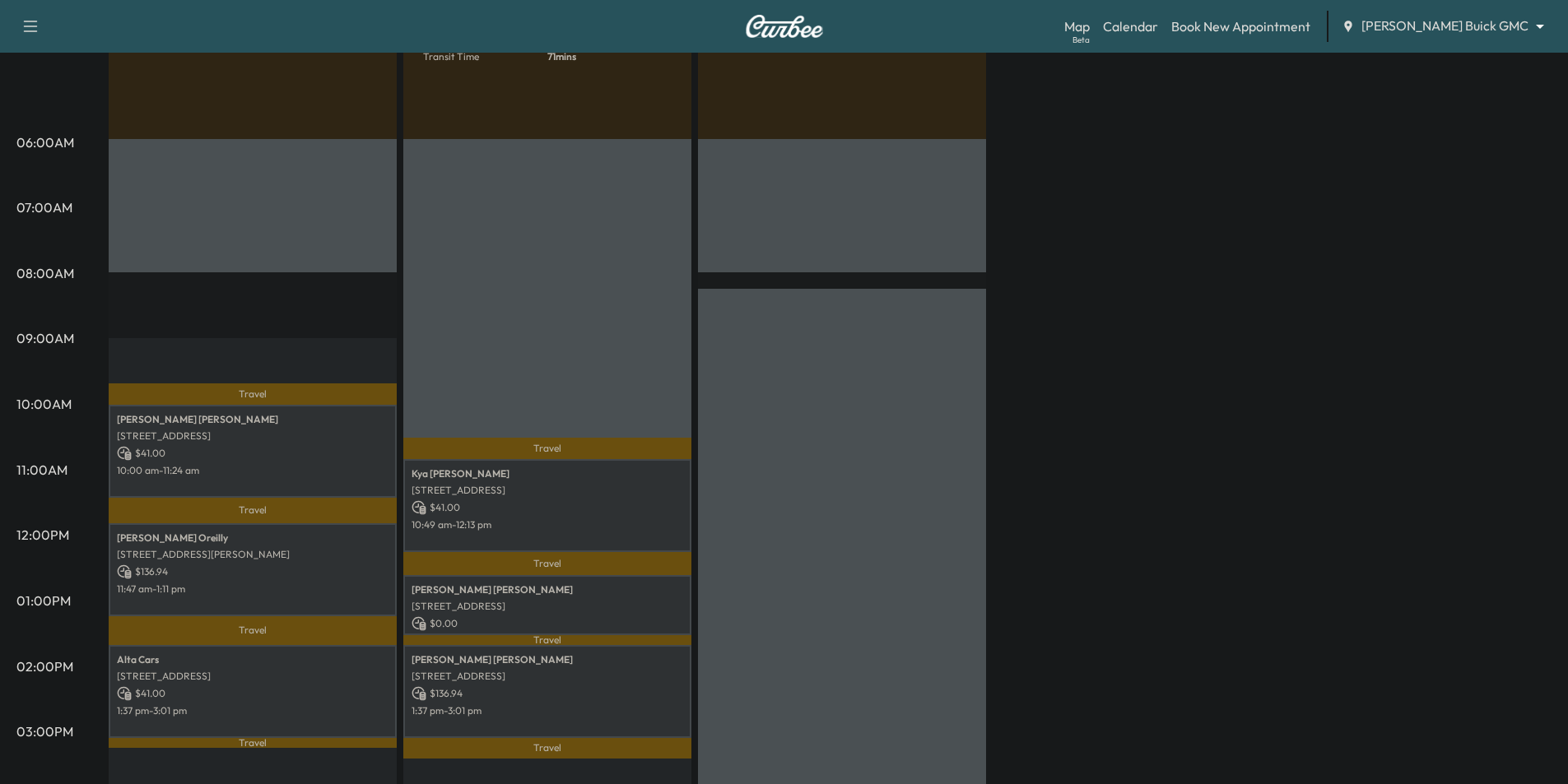
click at [1450, 33] on body "Support Log Out Map Beta Calendar Book New Appointment [PERSON_NAME] Buick GMC …" at bounding box center [784, 145] width 1568 height 784
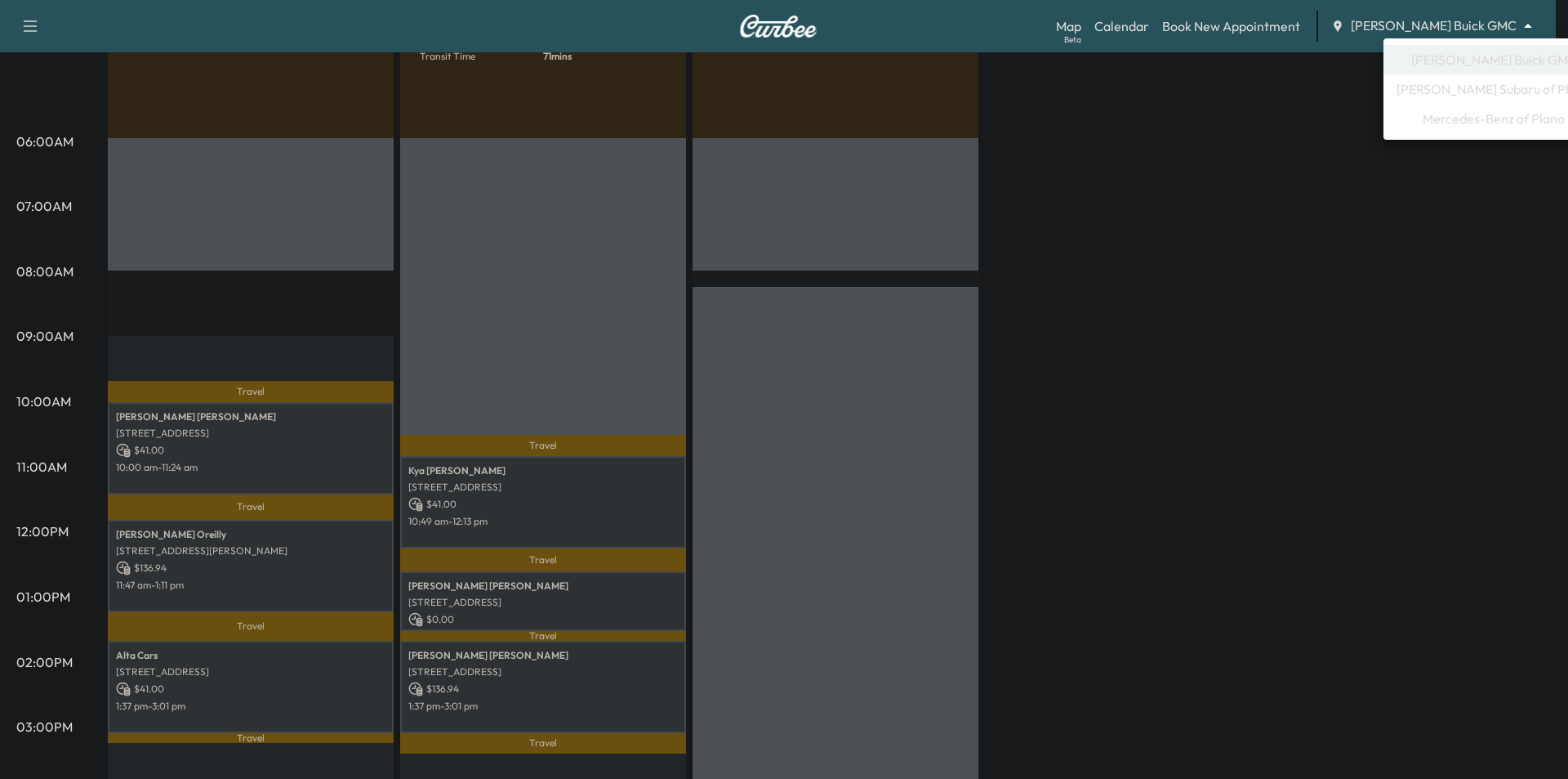
click at [1467, 118] on span "Mercedes-Benz of Plano" at bounding box center [1494, 118] width 142 height 19
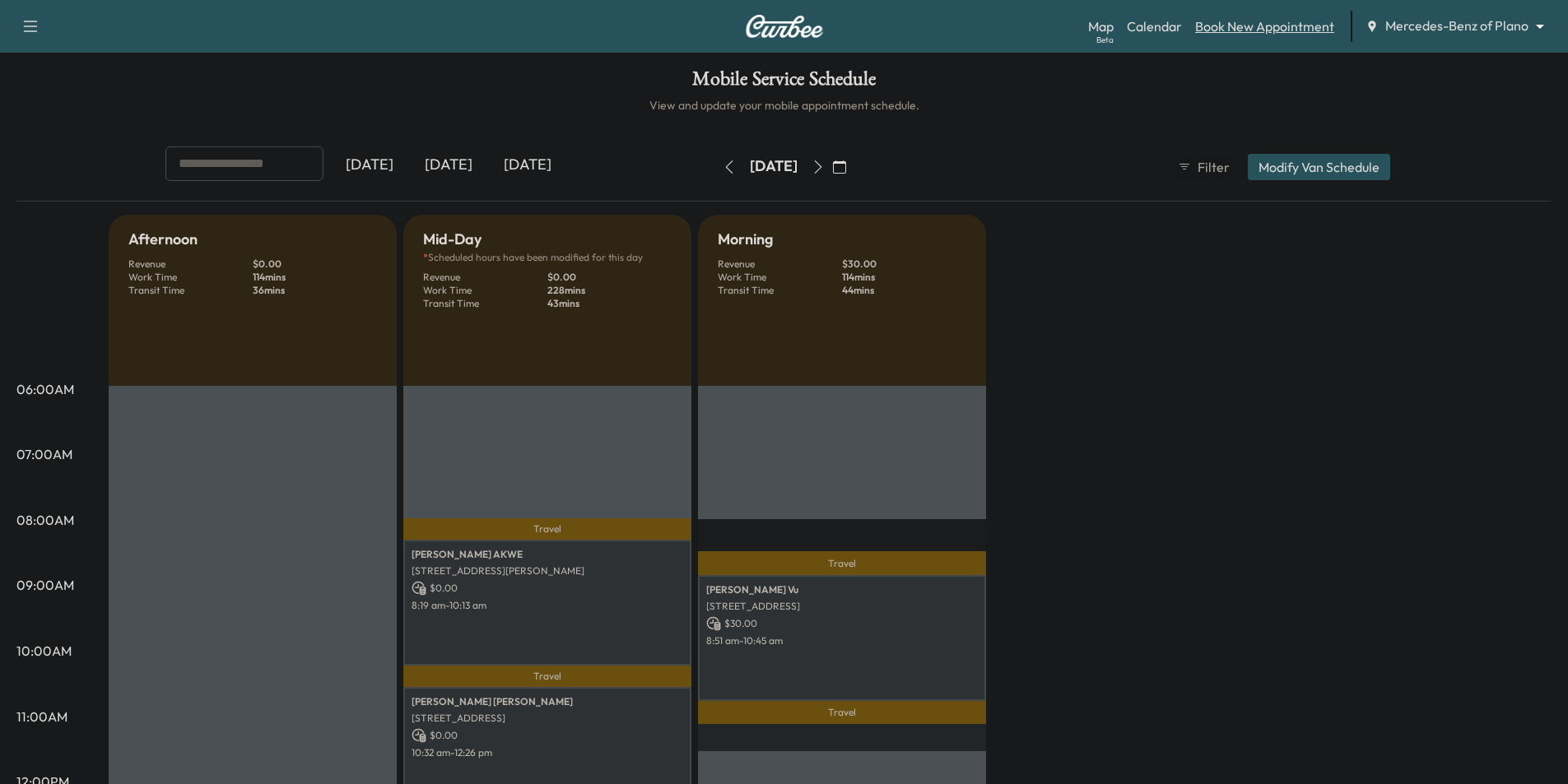
click at [1248, 32] on link "Book New Appointment" at bounding box center [1265, 26] width 139 height 20
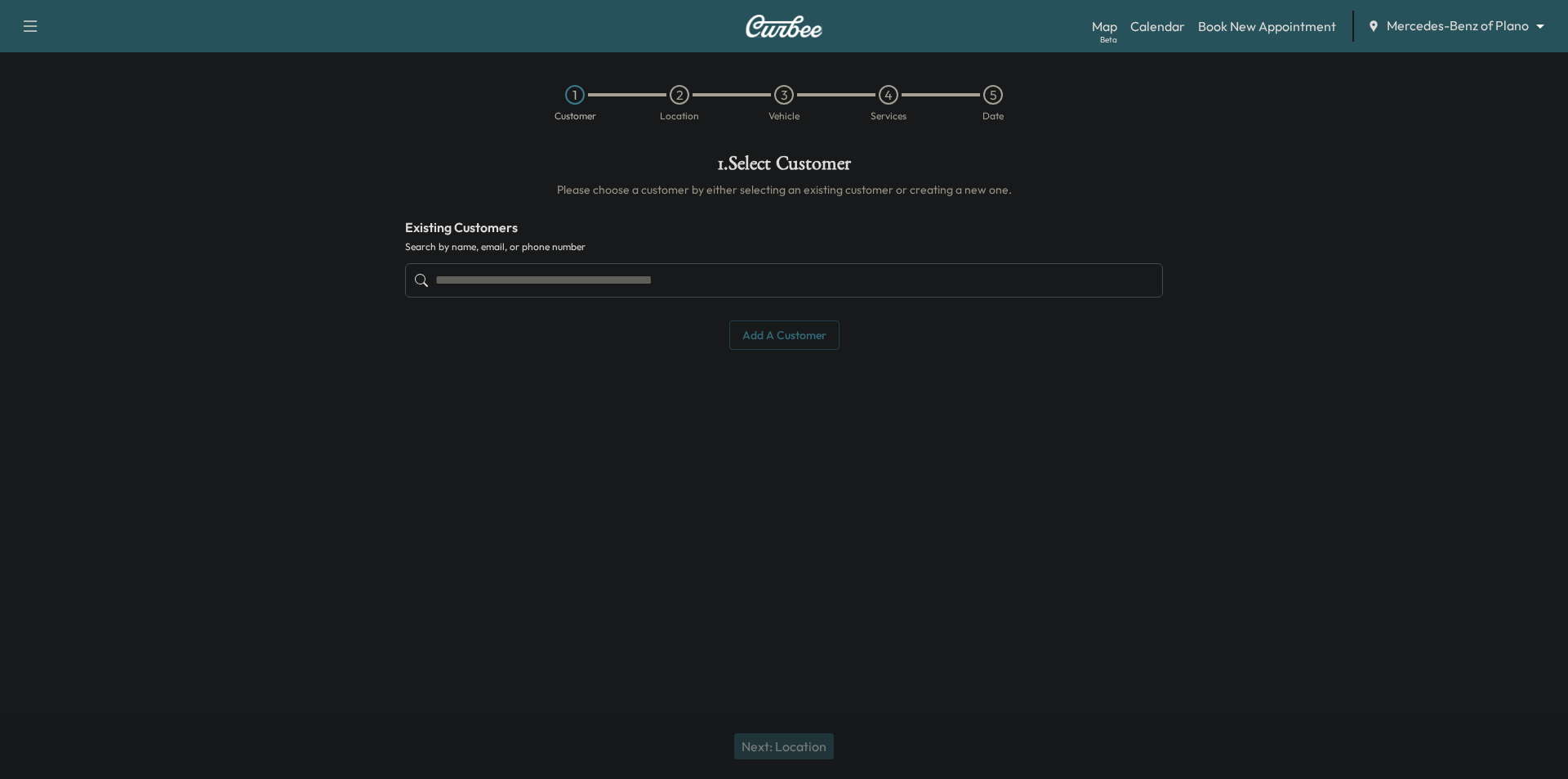
click at [673, 285] on input "text" at bounding box center [784, 280] width 758 height 34
click at [562, 287] on input "text" at bounding box center [784, 280] width 758 height 34
